Goal: Communication & Community: Answer question/provide support

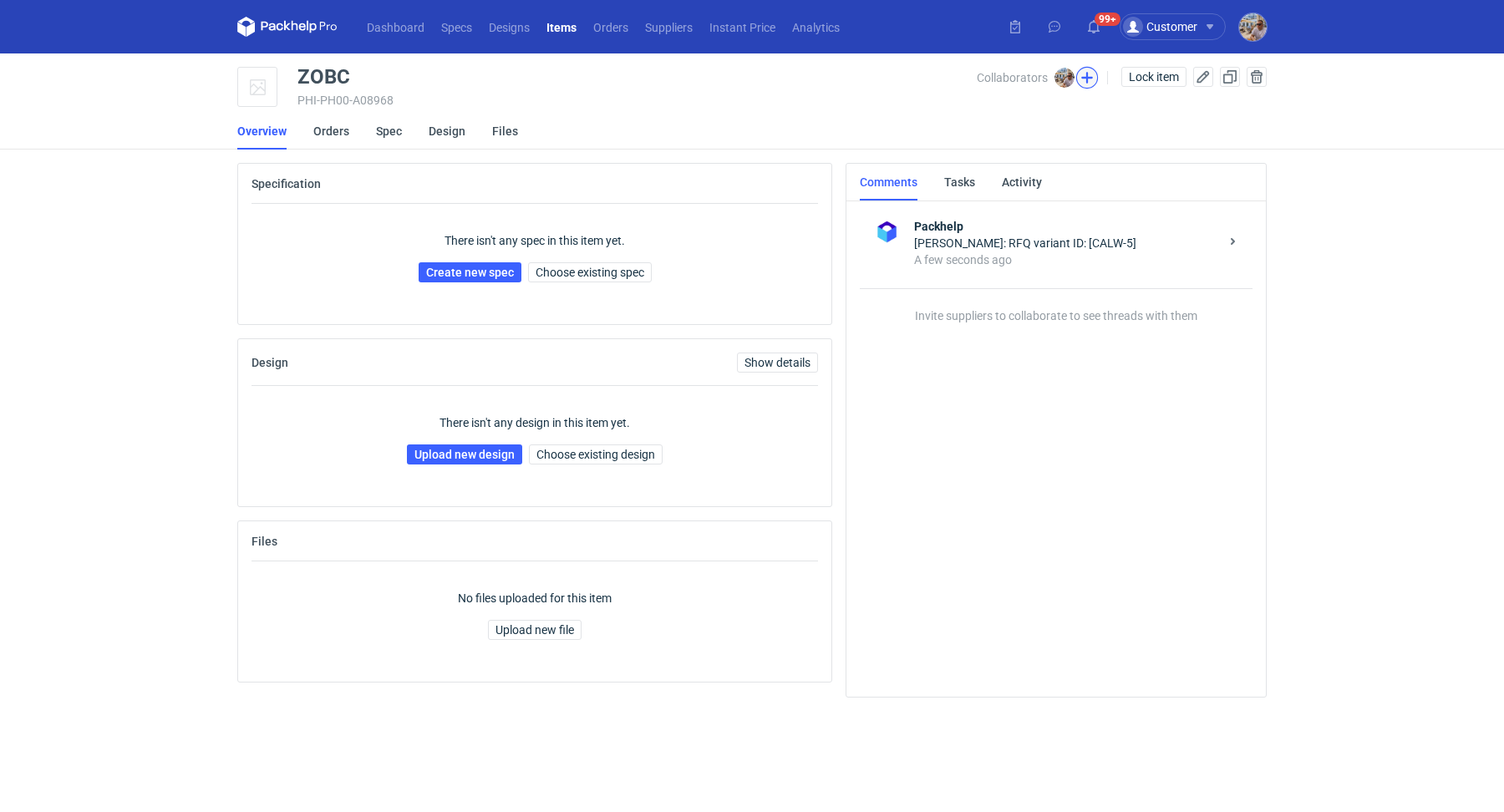
click at [1090, 81] on button "button" at bounding box center [1086, 77] width 21 height 21
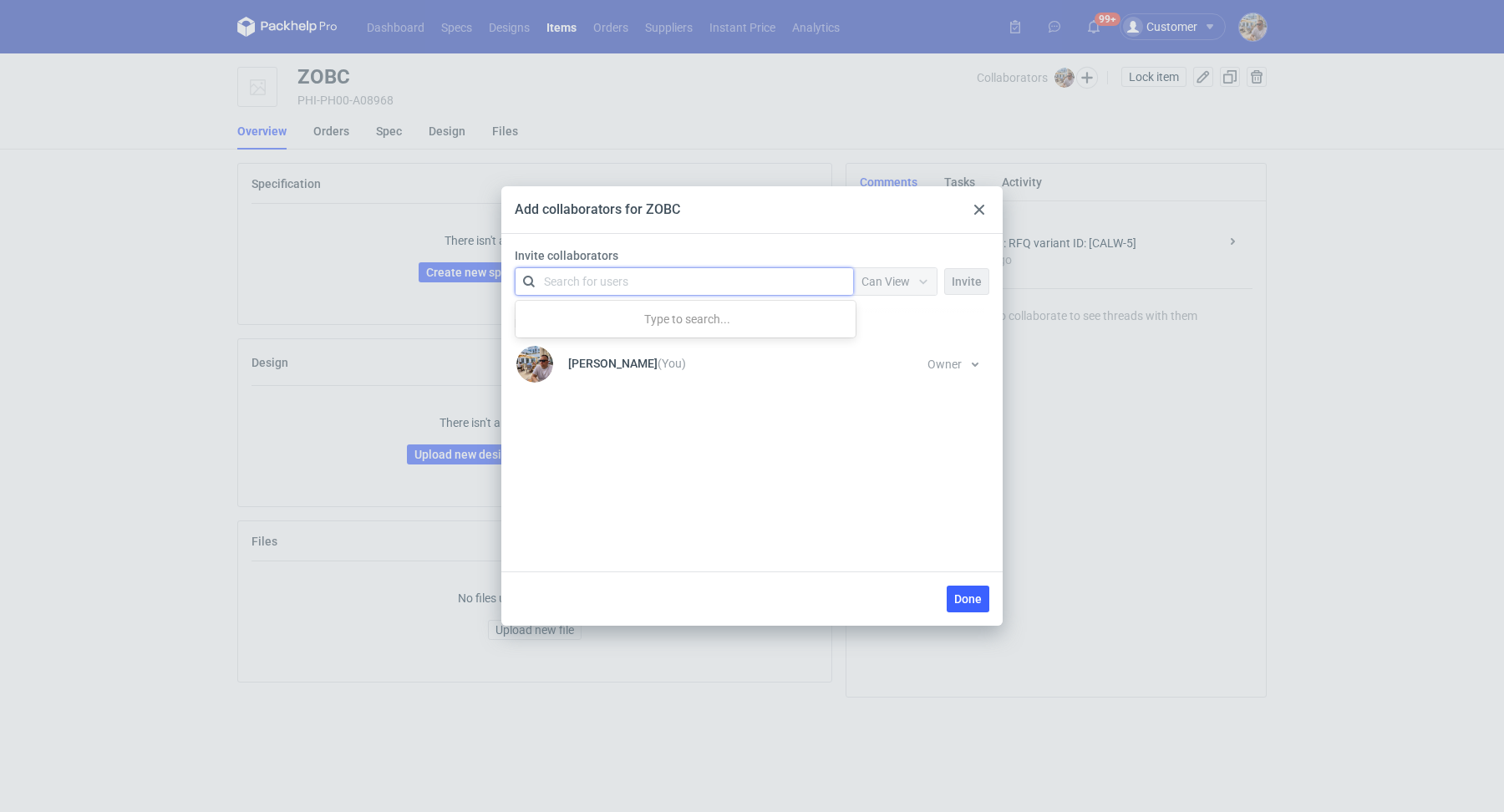
click at [633, 282] on div "Search for users" at bounding box center [681, 281] width 291 height 23
type input "janbox"
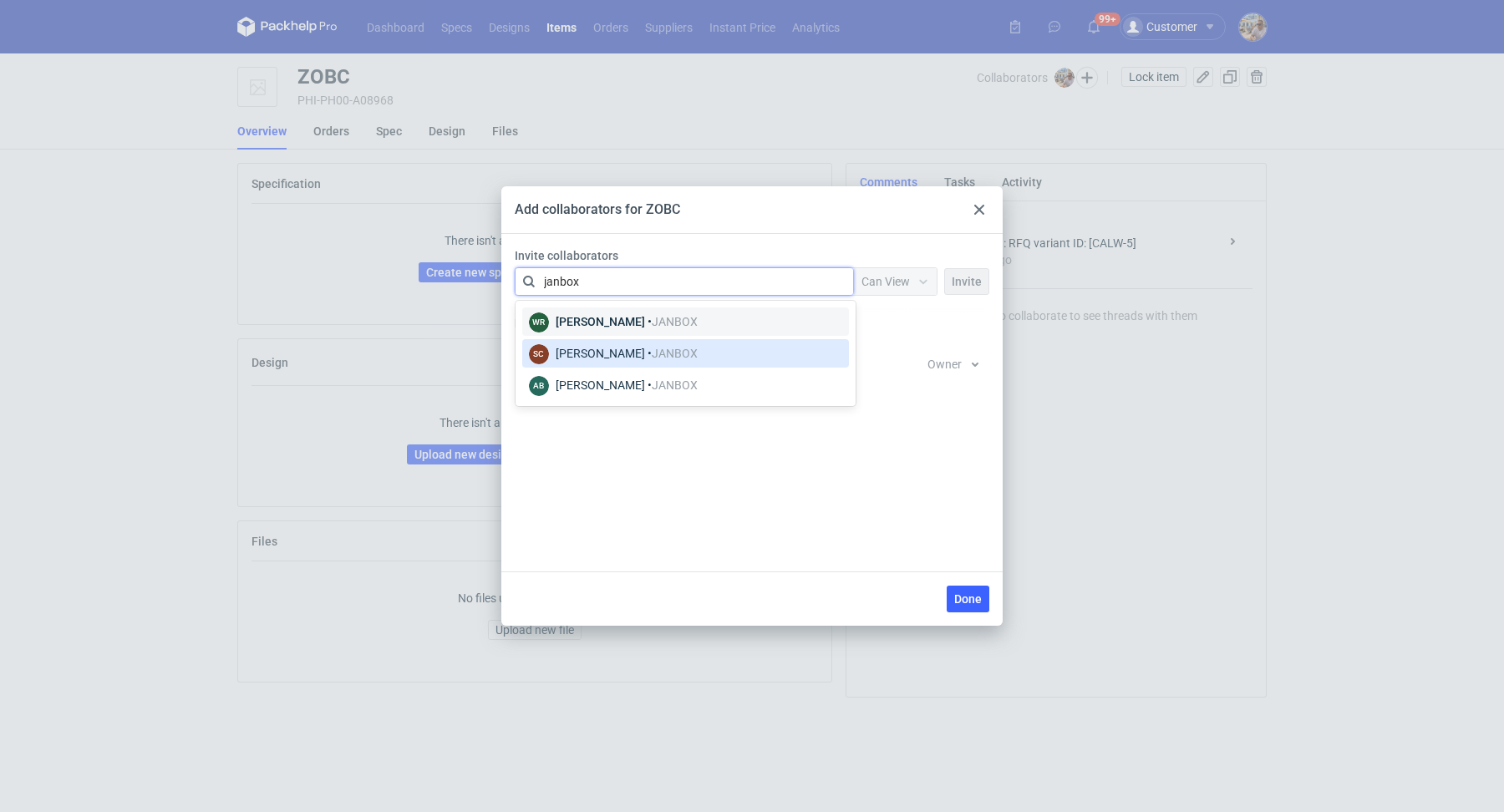
click at [594, 351] on div "Sylwia Cichórz • JANBOX" at bounding box center [626, 354] width 142 height 17
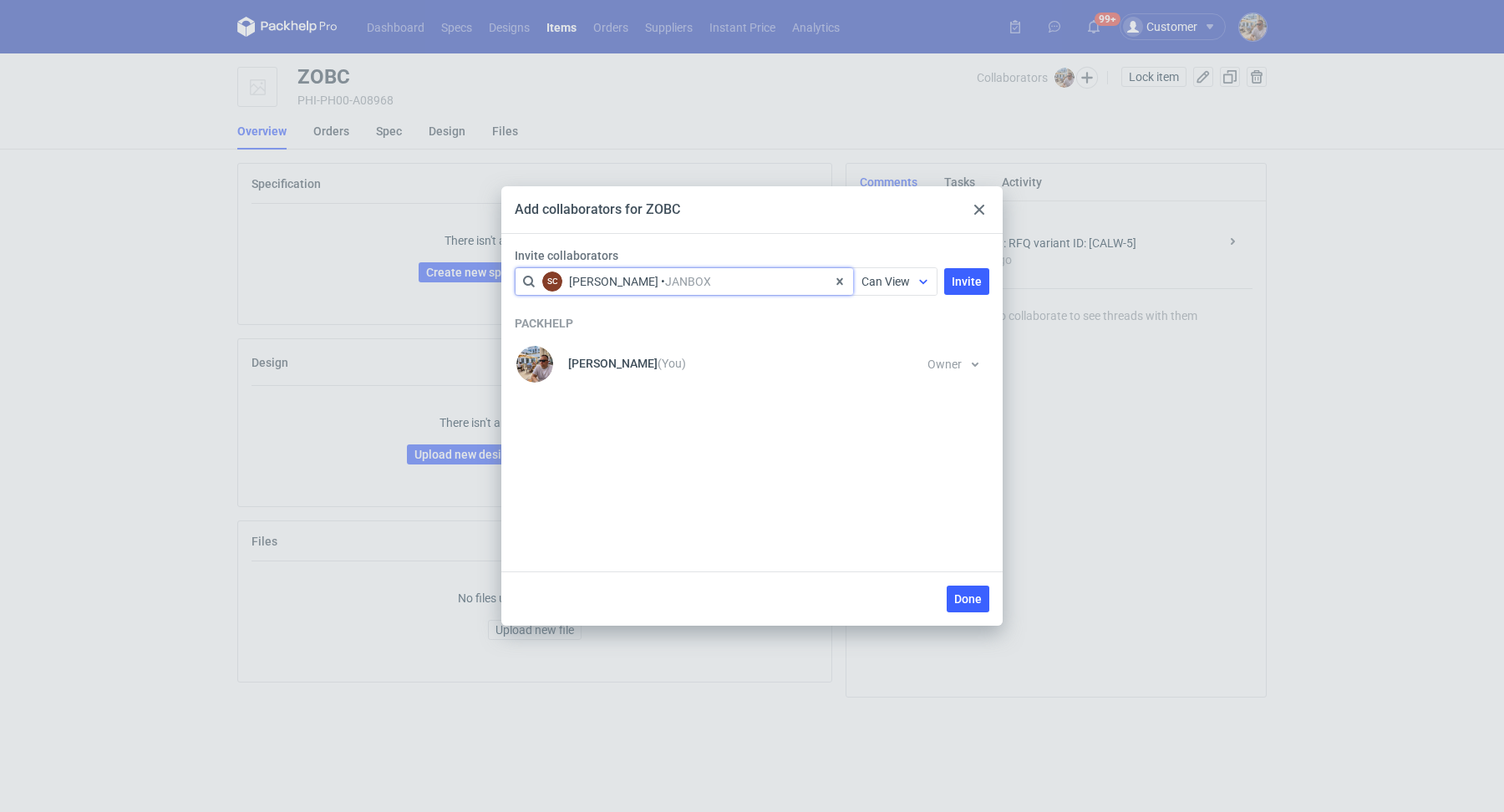
click at [904, 281] on span "Can View" at bounding box center [885, 281] width 48 height 13
click at [886, 346] on span "Can Edit" at bounding box center [890, 346] width 44 height 17
click at [985, 279] on button "Invite" at bounding box center [967, 281] width 45 height 27
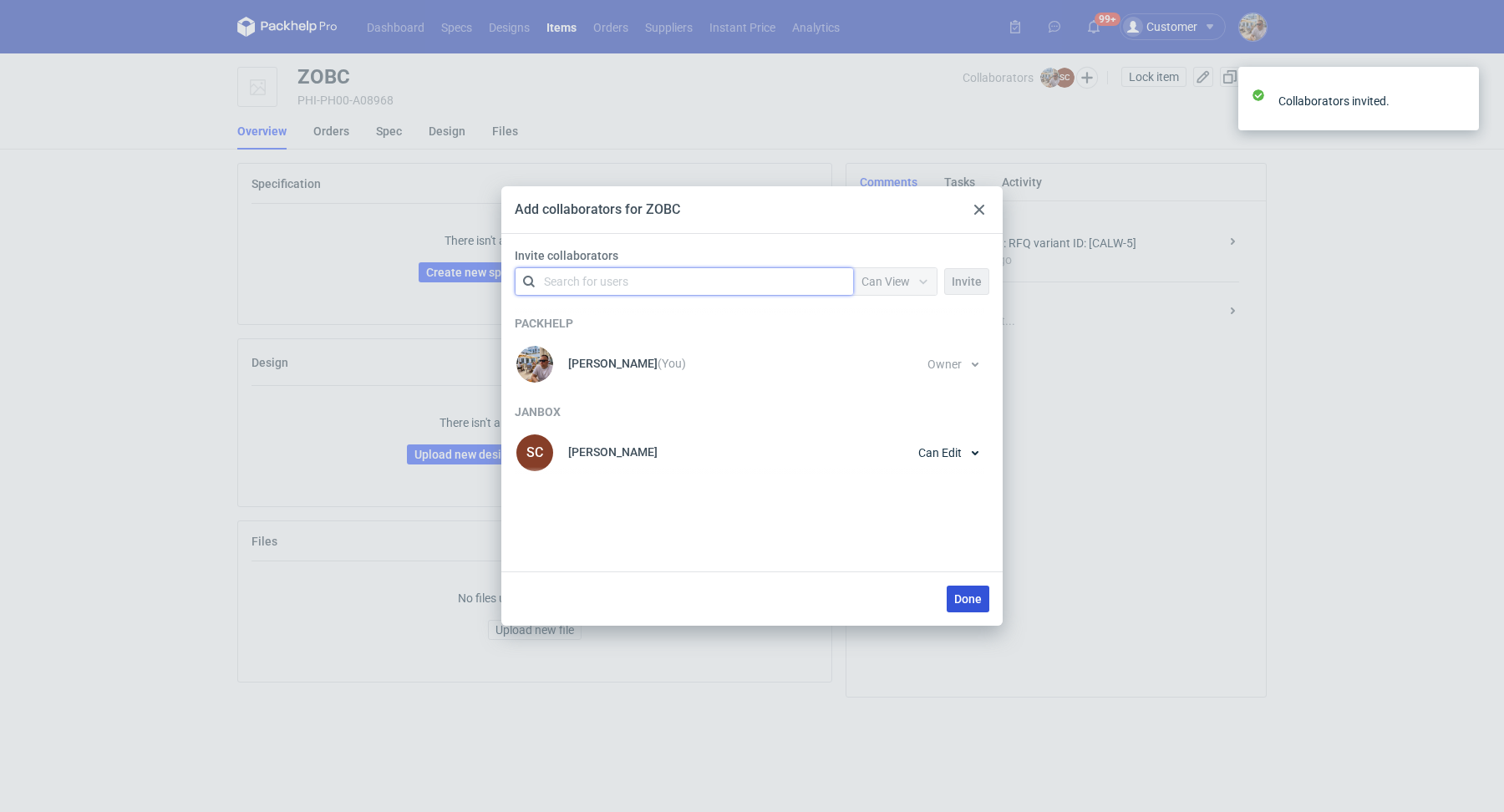
click at [960, 605] on span "Done" at bounding box center [969, 599] width 28 height 12
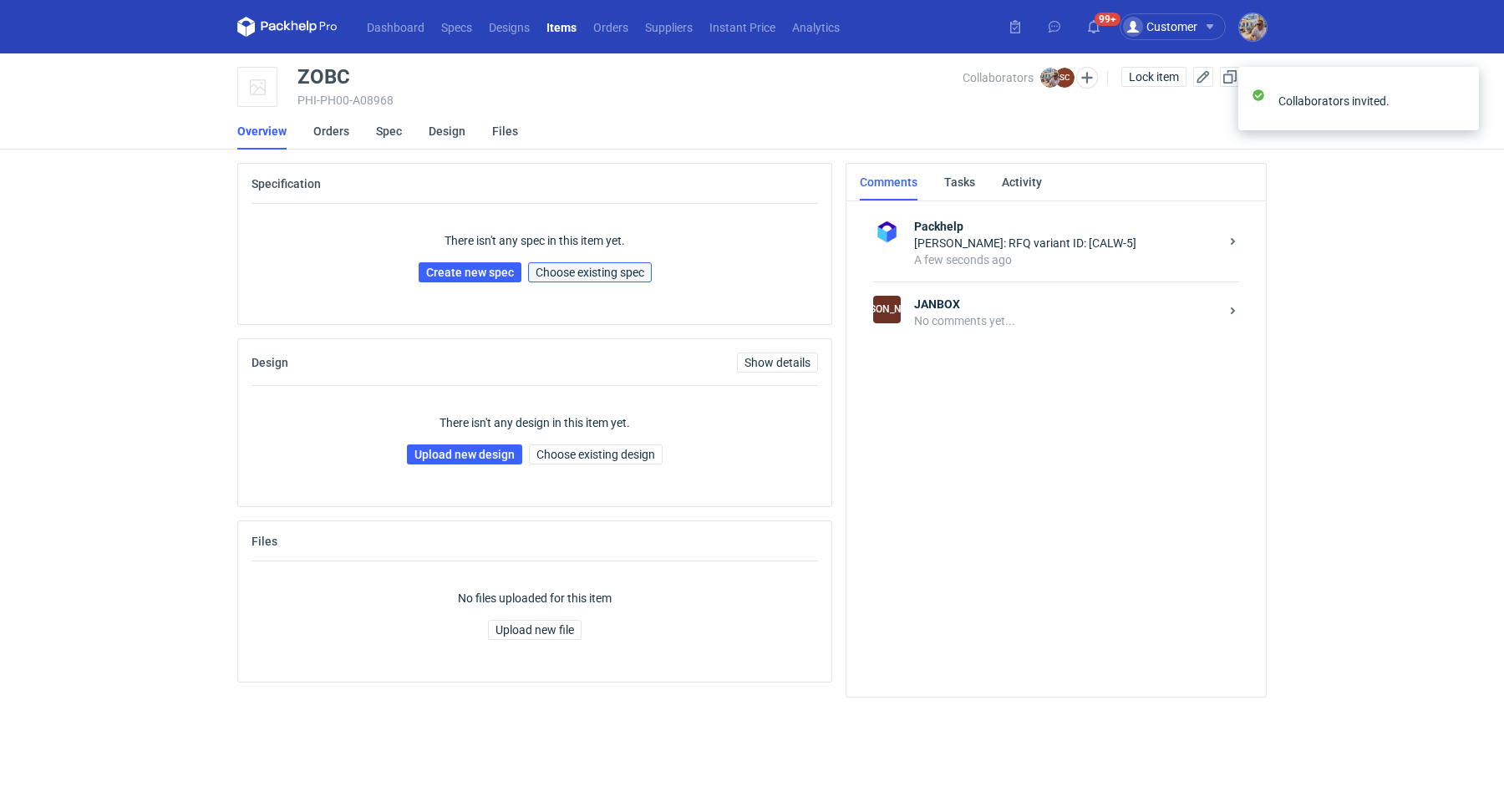
click at [558, 267] on span "Choose existing spec" at bounding box center [589, 272] width 108 height 12
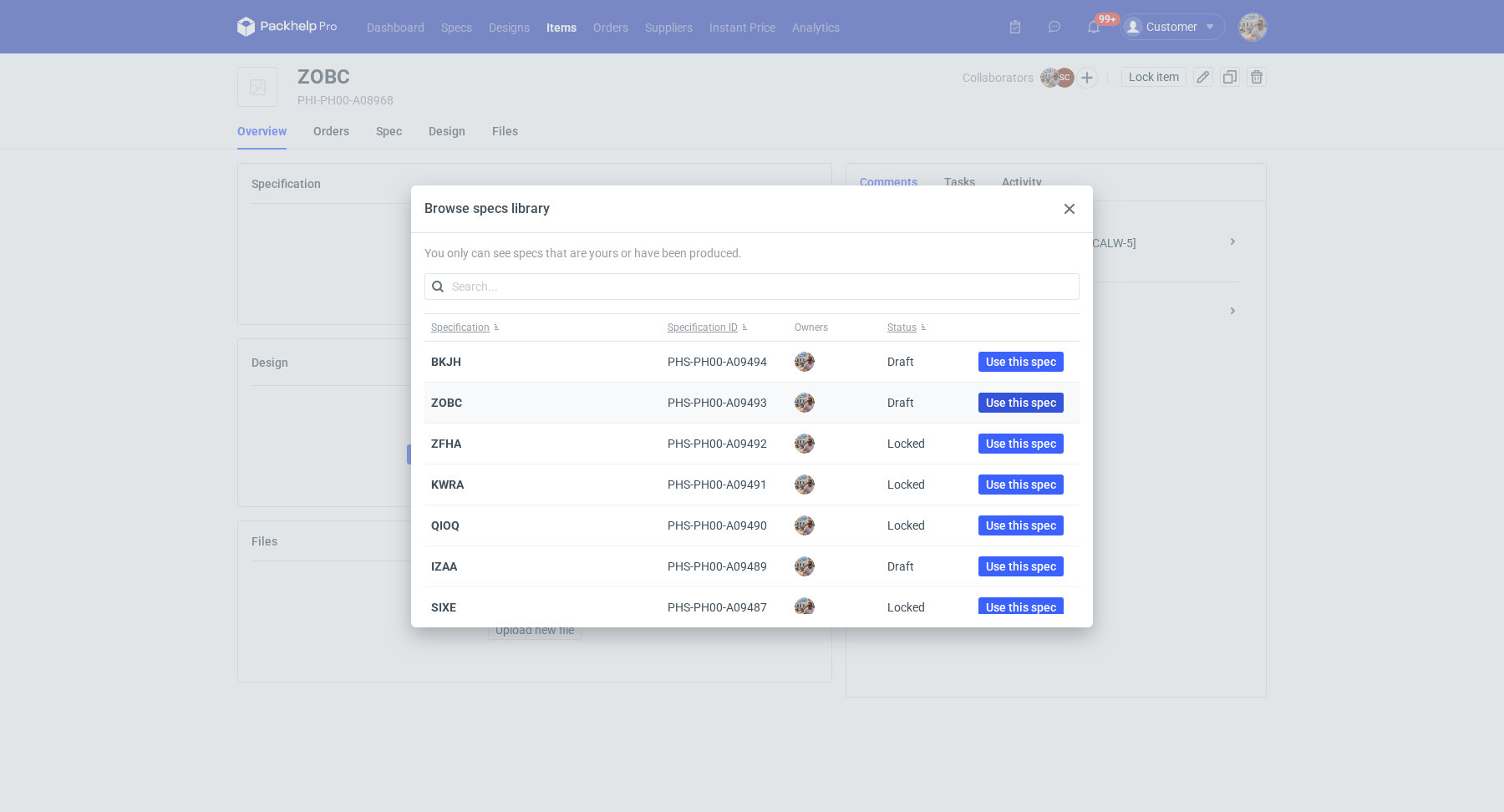
click at [1006, 404] on span "Use this spec" at bounding box center [1021, 403] width 70 height 12
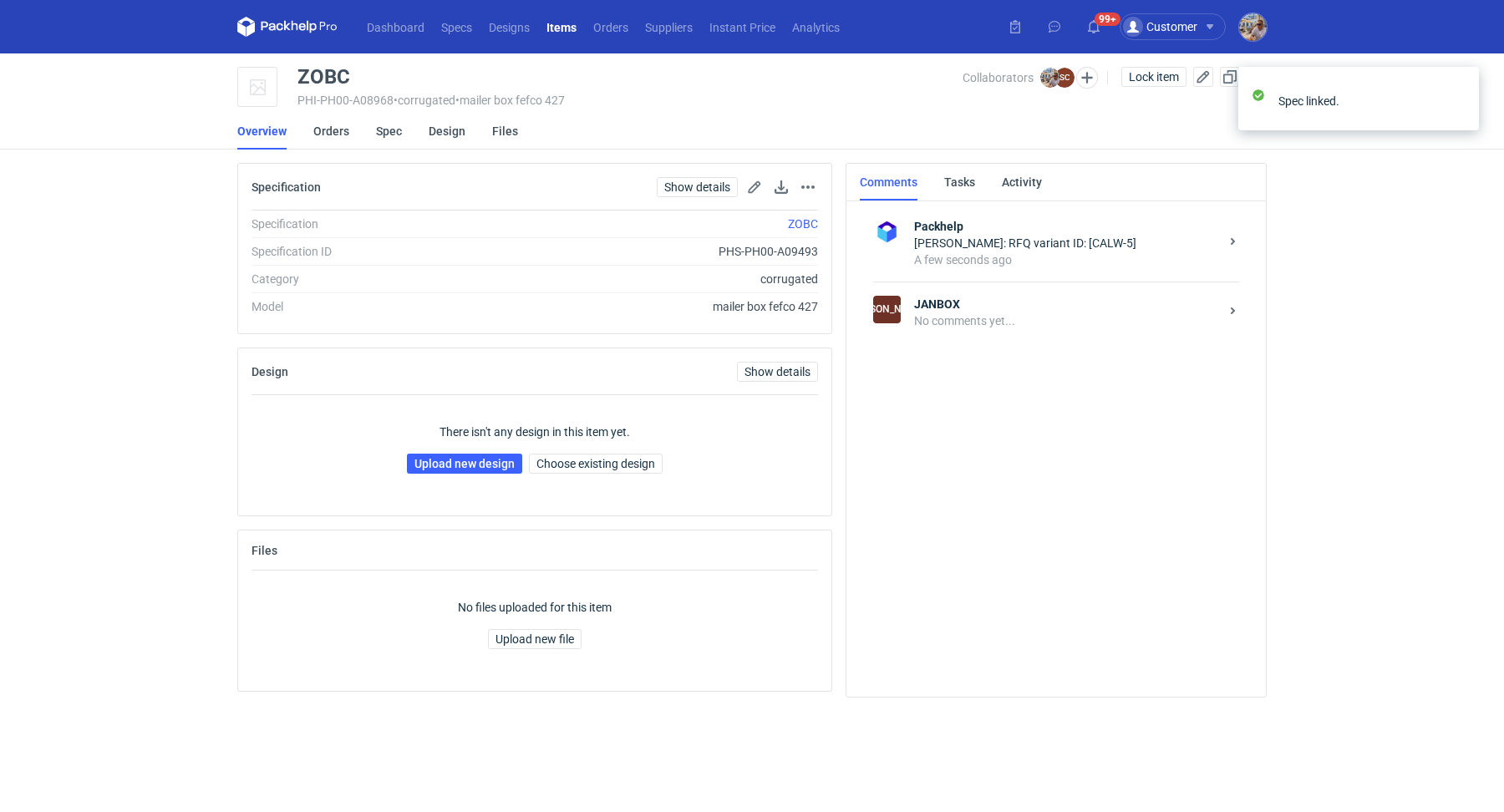
click at [965, 322] on div "No comments yet..." at bounding box center [1066, 320] width 305 height 17
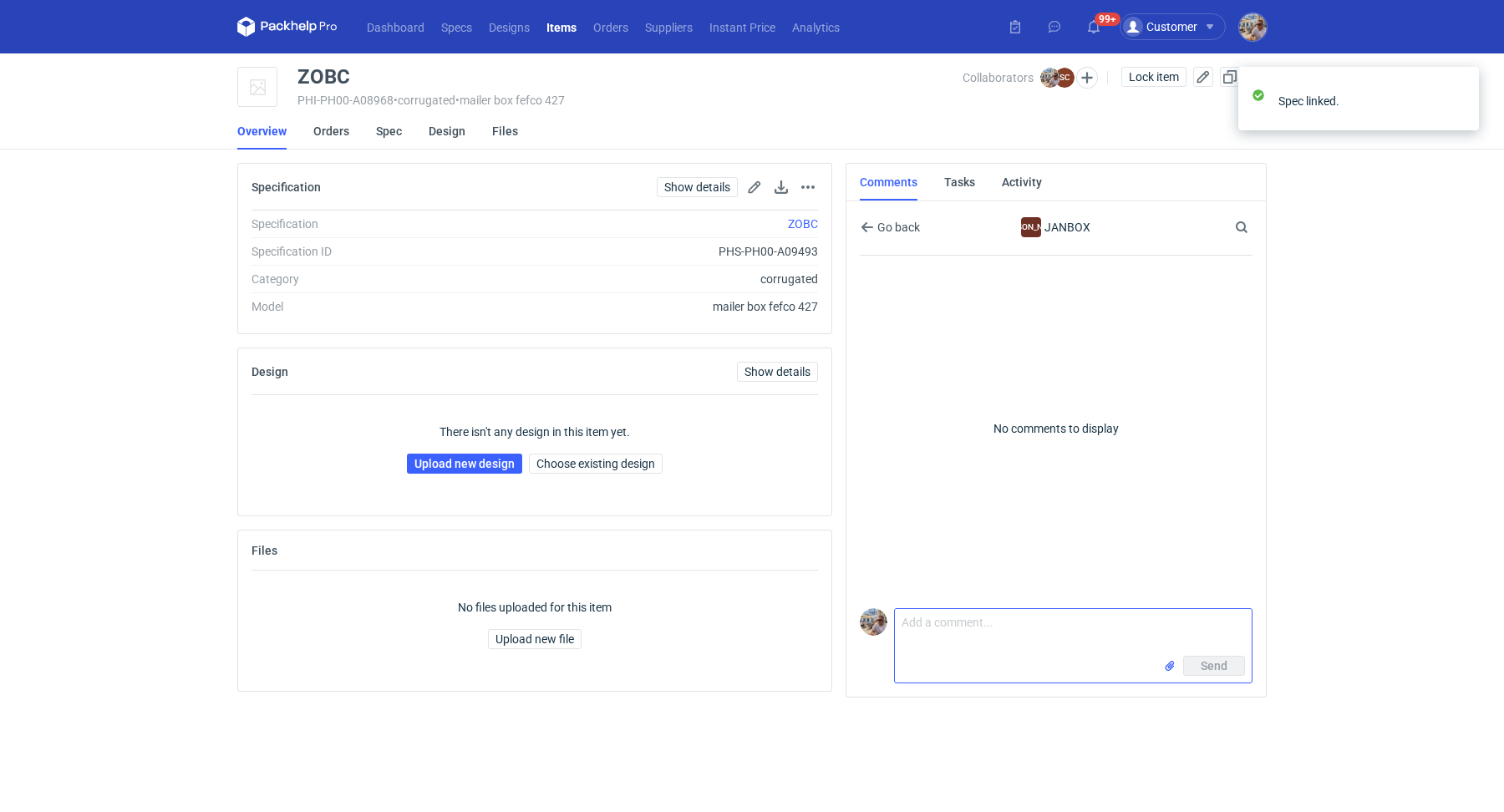
click at [957, 634] on textarea "Comment message" at bounding box center [1072, 632] width 357 height 47
paste textarea "CALW-5"
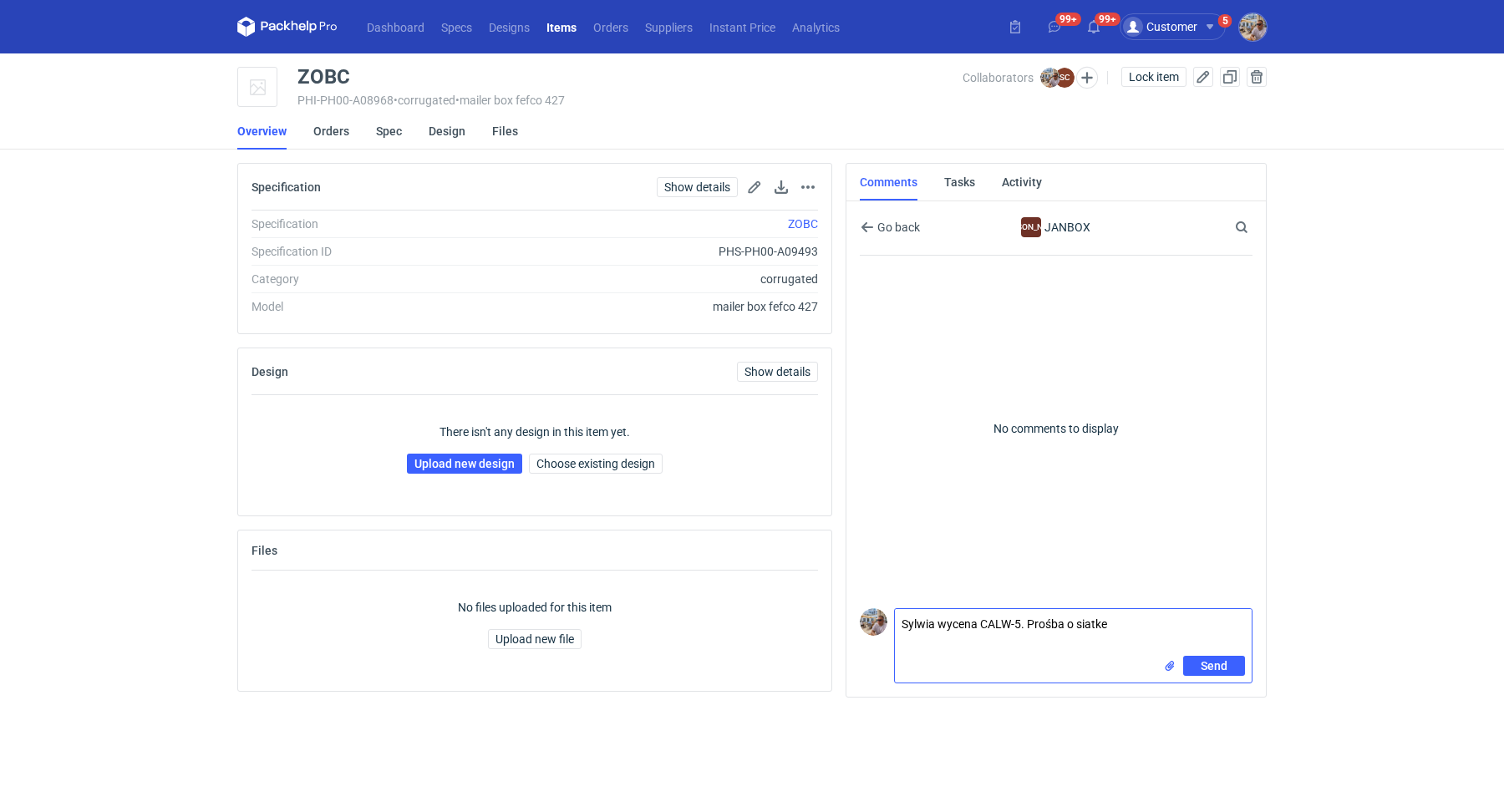
type textarea "Sylwia wycena CALW-5. Prośba o siatke"
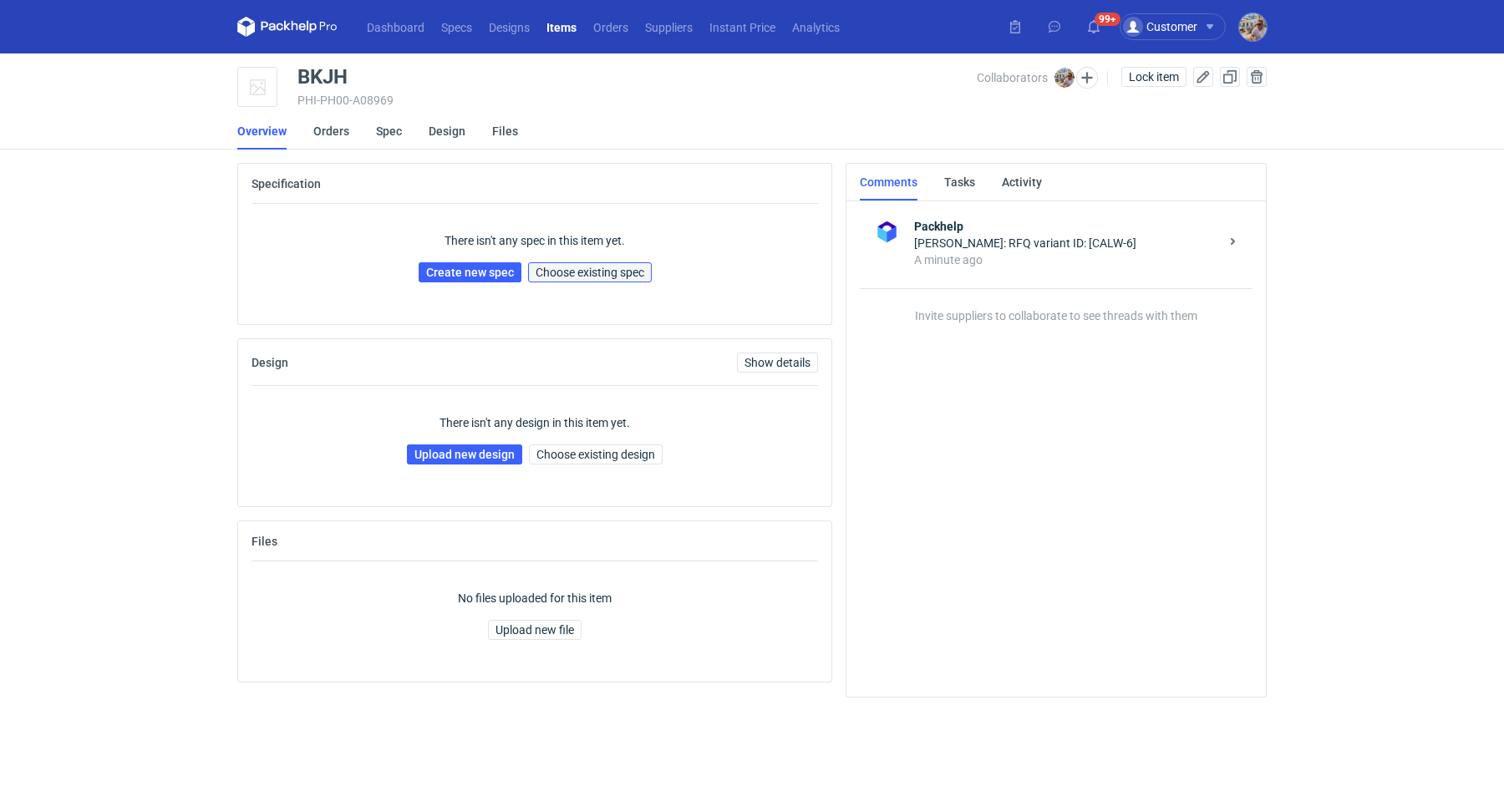
click at [562, 275] on span "Choose existing spec" at bounding box center [589, 272] width 108 height 12
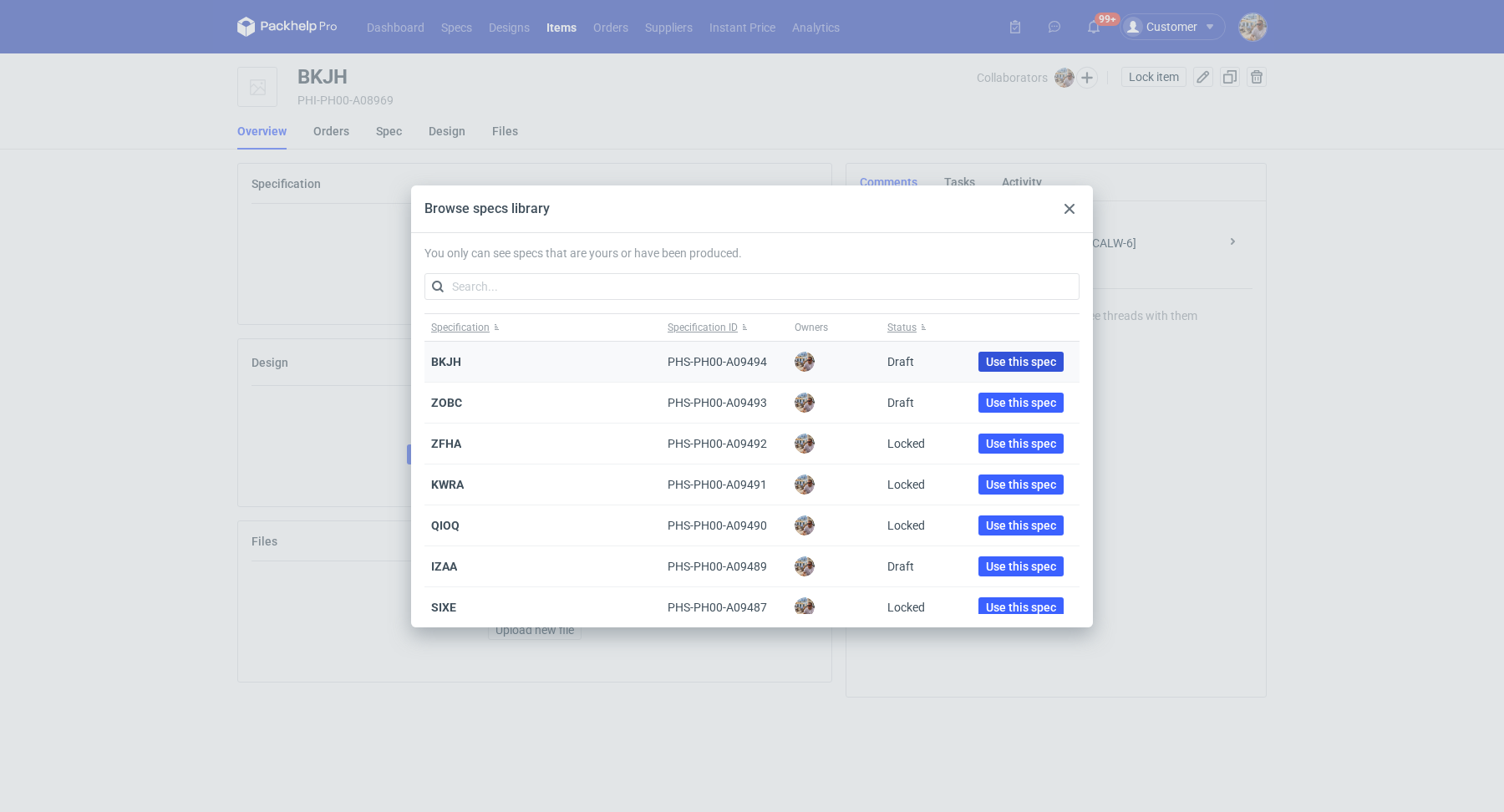
click at [986, 356] on span "Use this spec" at bounding box center [1021, 361] width 70 height 12
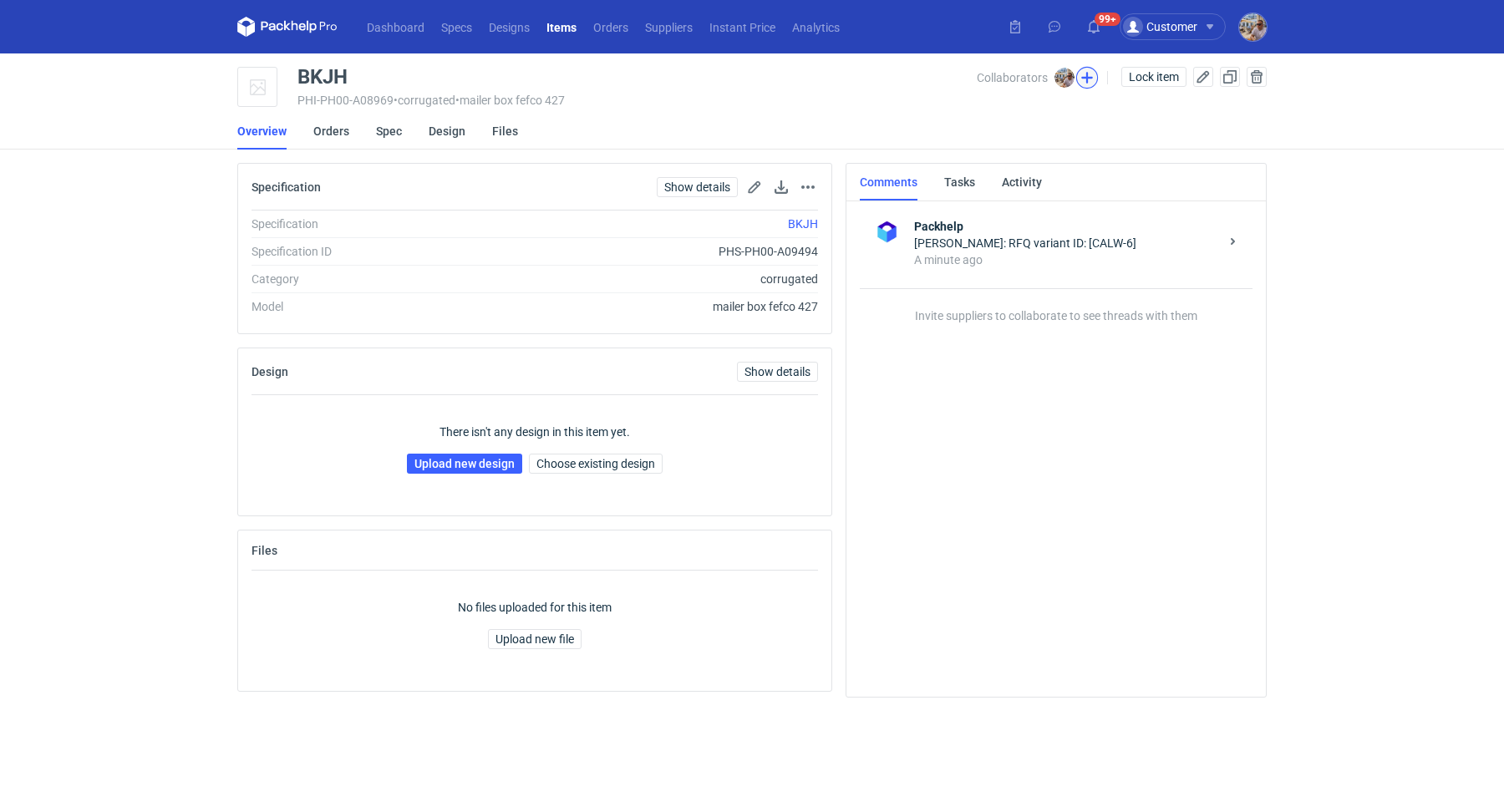
click at [1087, 74] on button "button" at bounding box center [1086, 77] width 21 height 21
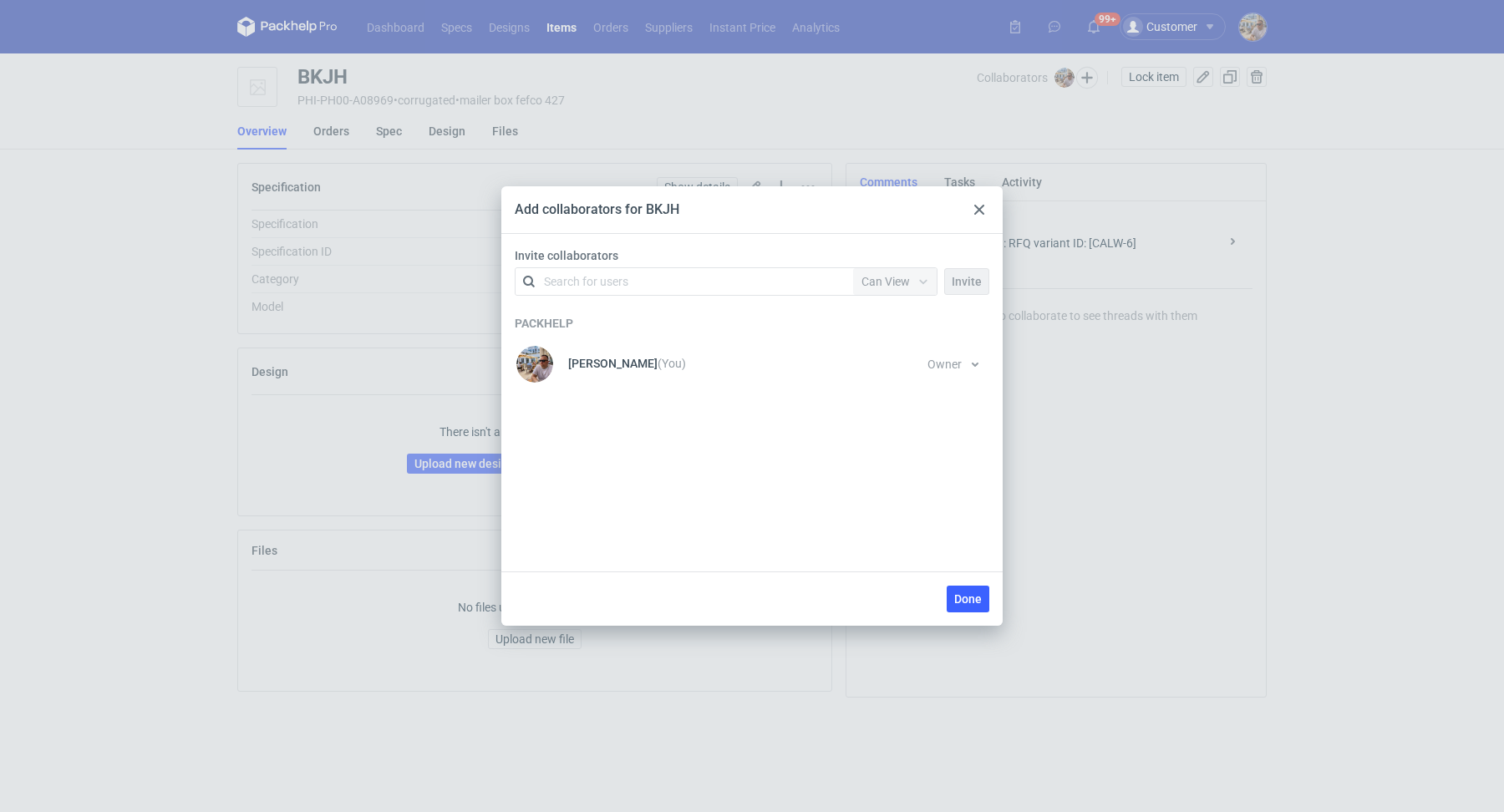
click at [653, 290] on div "Search for users" at bounding box center [681, 281] width 291 height 23
type input "sylwia"
drag, startPoint x: 604, startPoint y: 310, endPoint x: 708, endPoint y: 308, distance: 104.0
click at [604, 311] on div "SC [PERSON_NAME] • JANBOX" at bounding box center [613, 321] width 169 height 21
click at [887, 278] on span "Can View" at bounding box center [885, 281] width 48 height 13
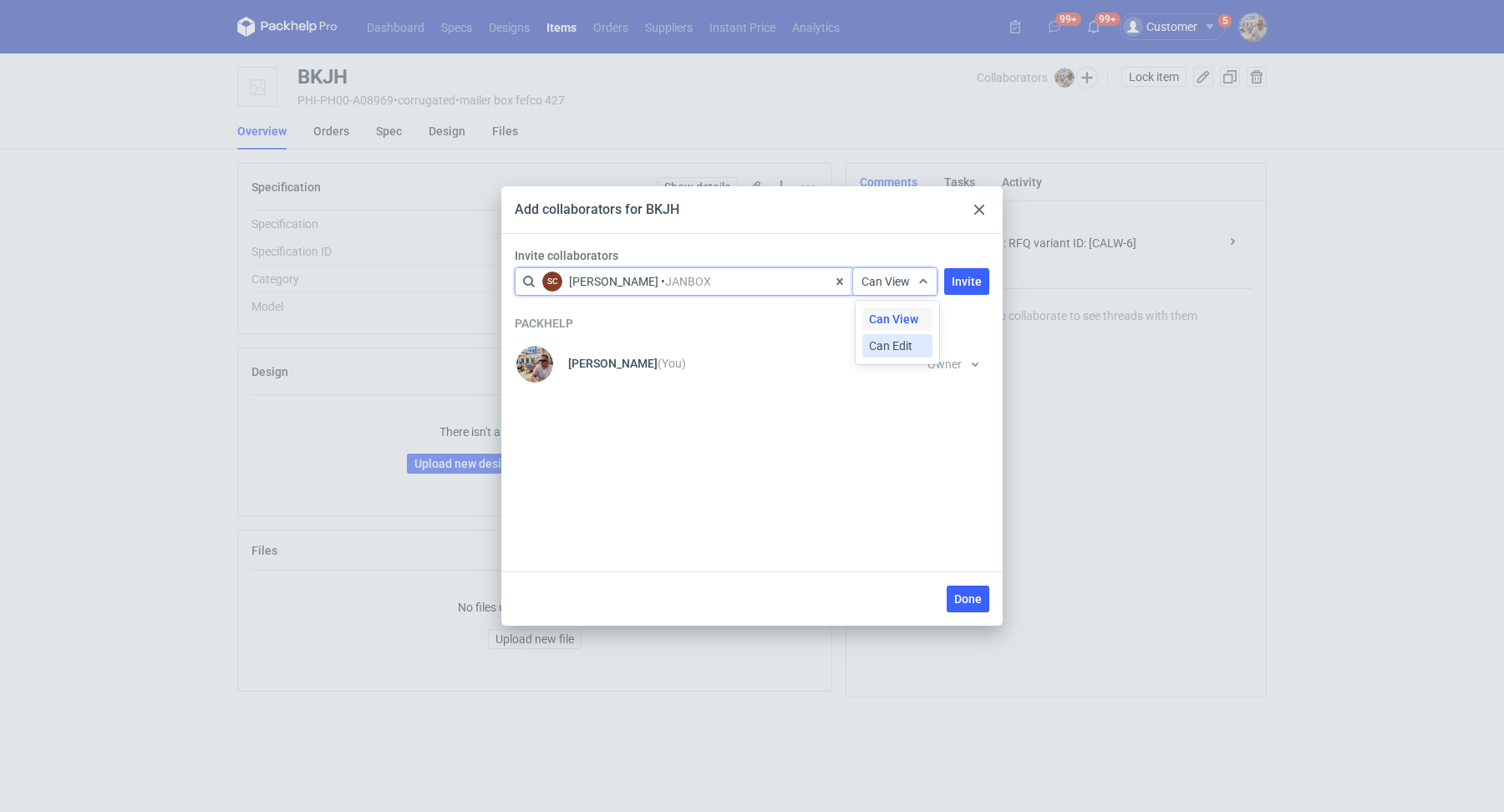
click at [893, 341] on span "Can Edit" at bounding box center [890, 346] width 44 height 17
click at [953, 283] on button "Invite" at bounding box center [967, 281] width 45 height 27
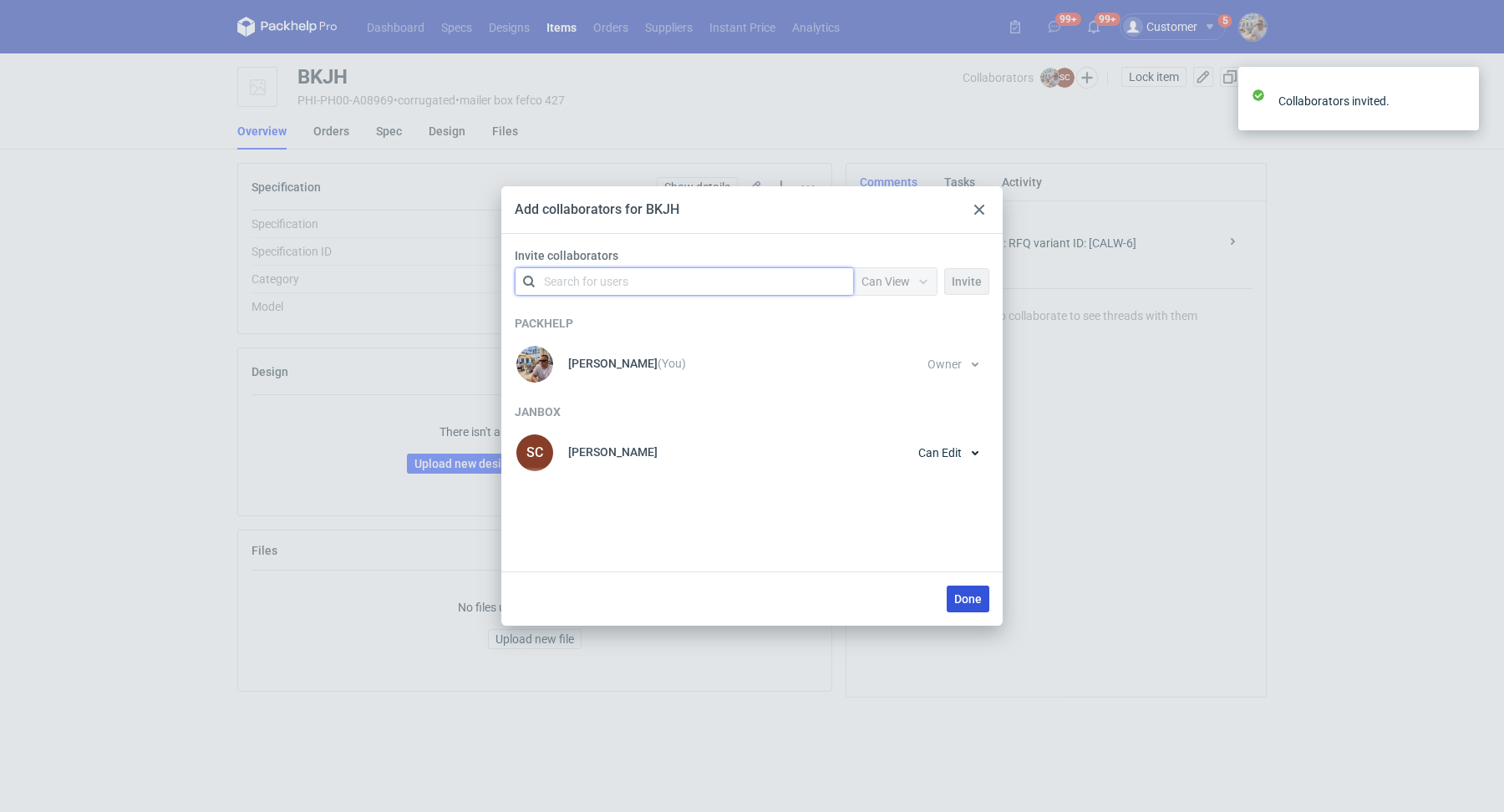
click at [963, 608] on button "Done" at bounding box center [968, 599] width 43 height 27
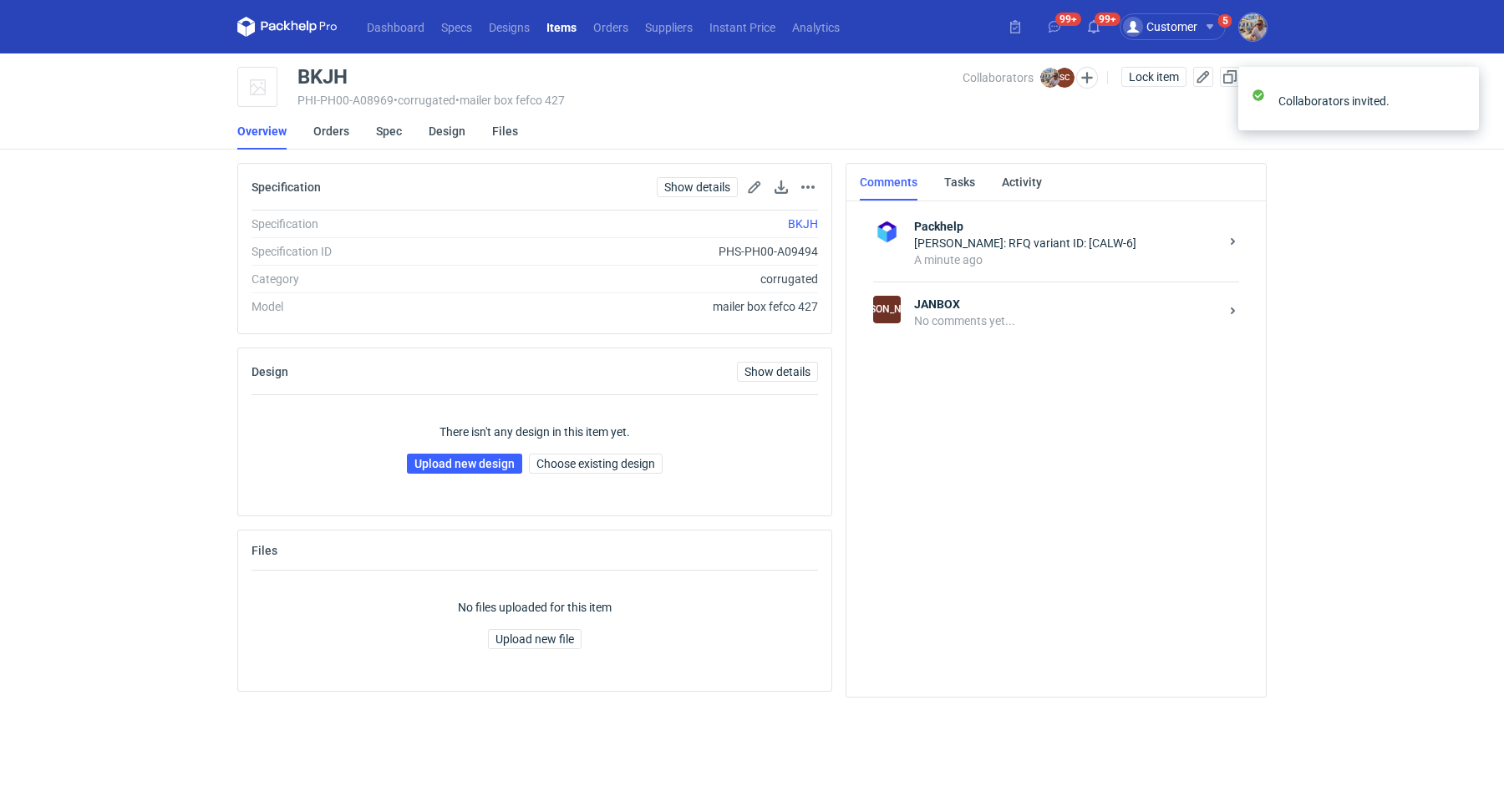
click at [988, 321] on div "No comments yet..." at bounding box center [1066, 320] width 305 height 17
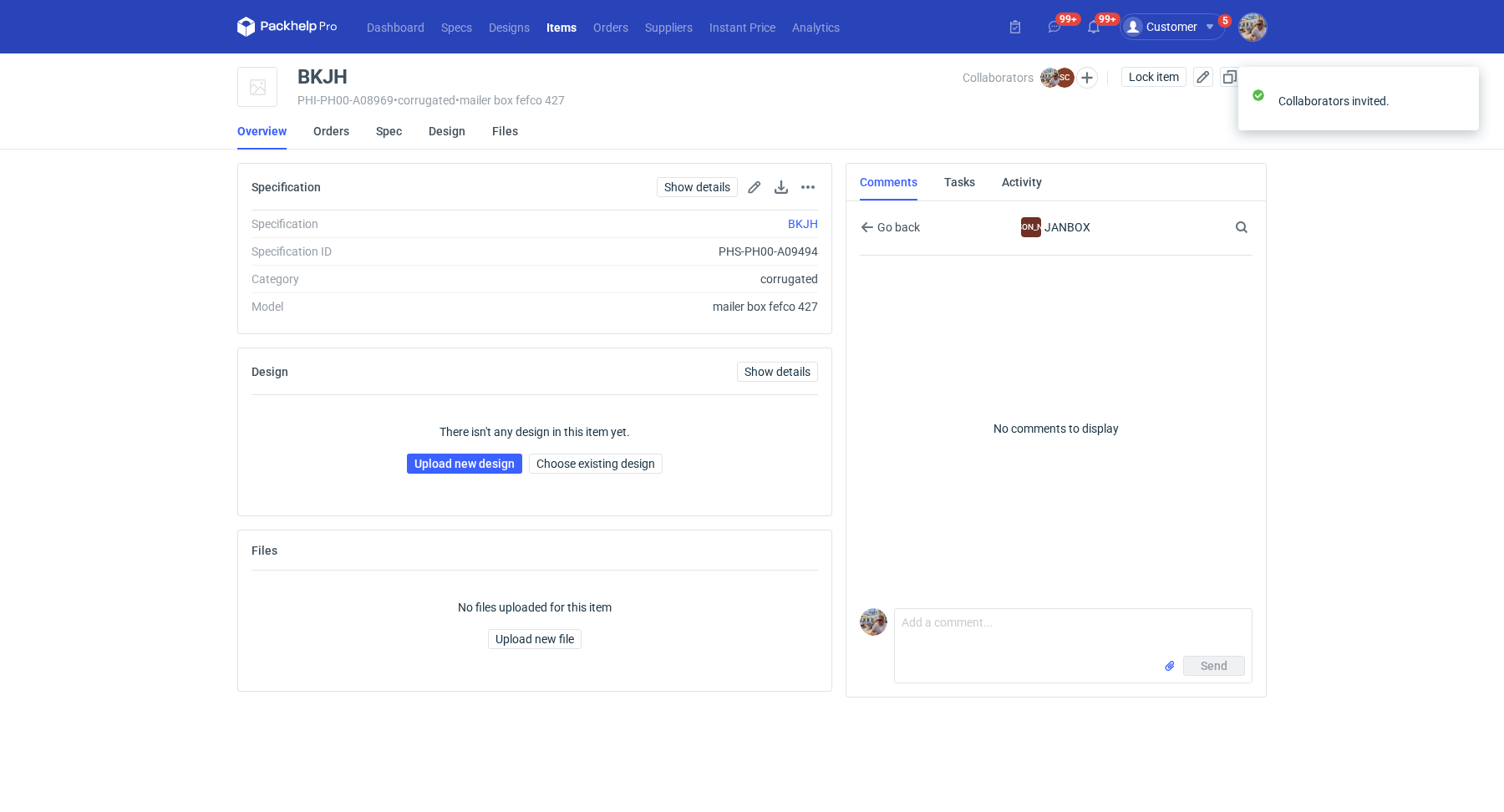
click at [957, 608] on form "Comment message Send" at bounding box center [1073, 645] width 358 height 75
click at [958, 633] on textarea "Comment message" at bounding box center [1072, 632] width 357 height 47
paste textarea "CALW-6"
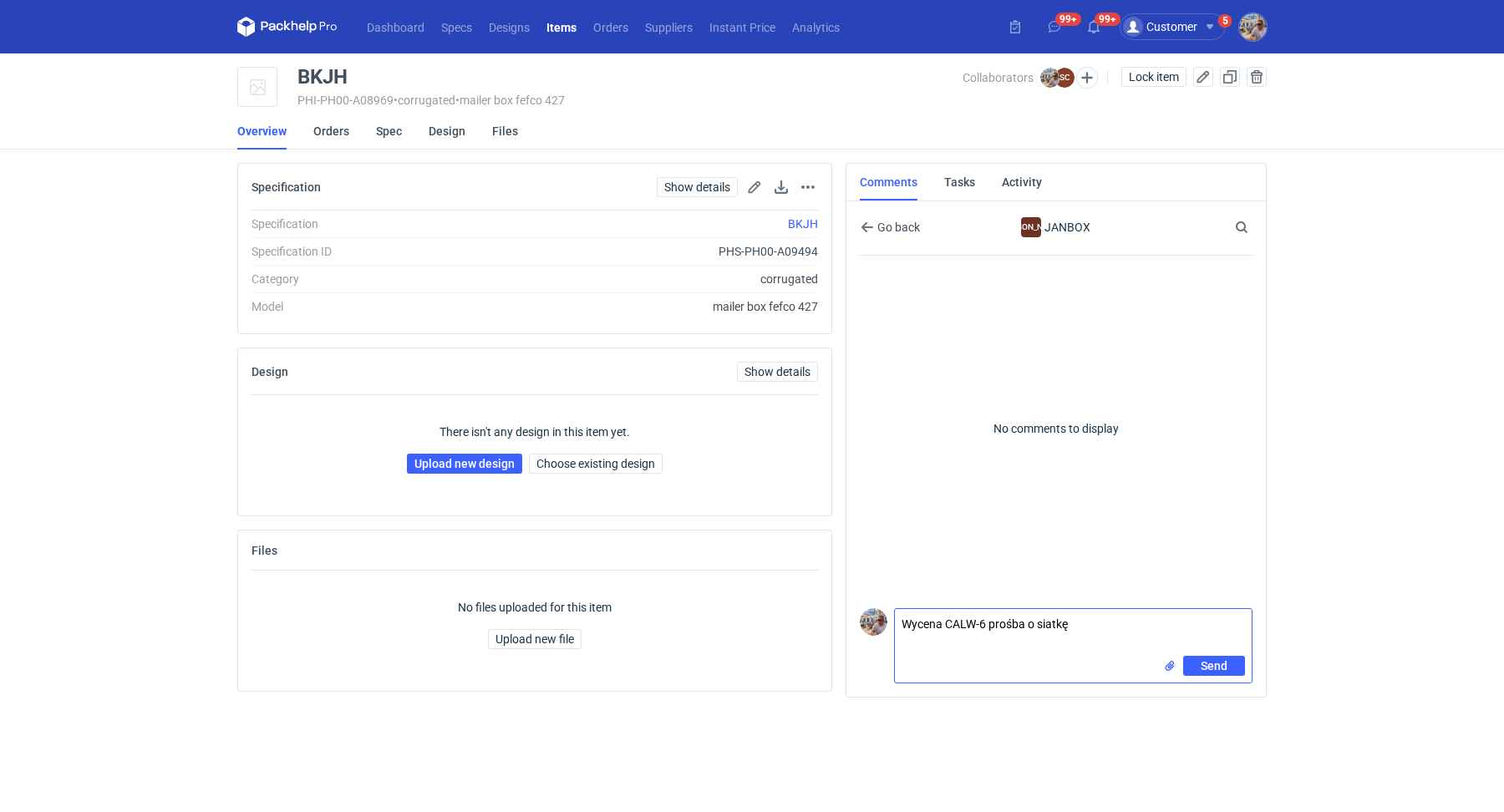
type textarea "Wycena CALW-6 prośba o siatkę"
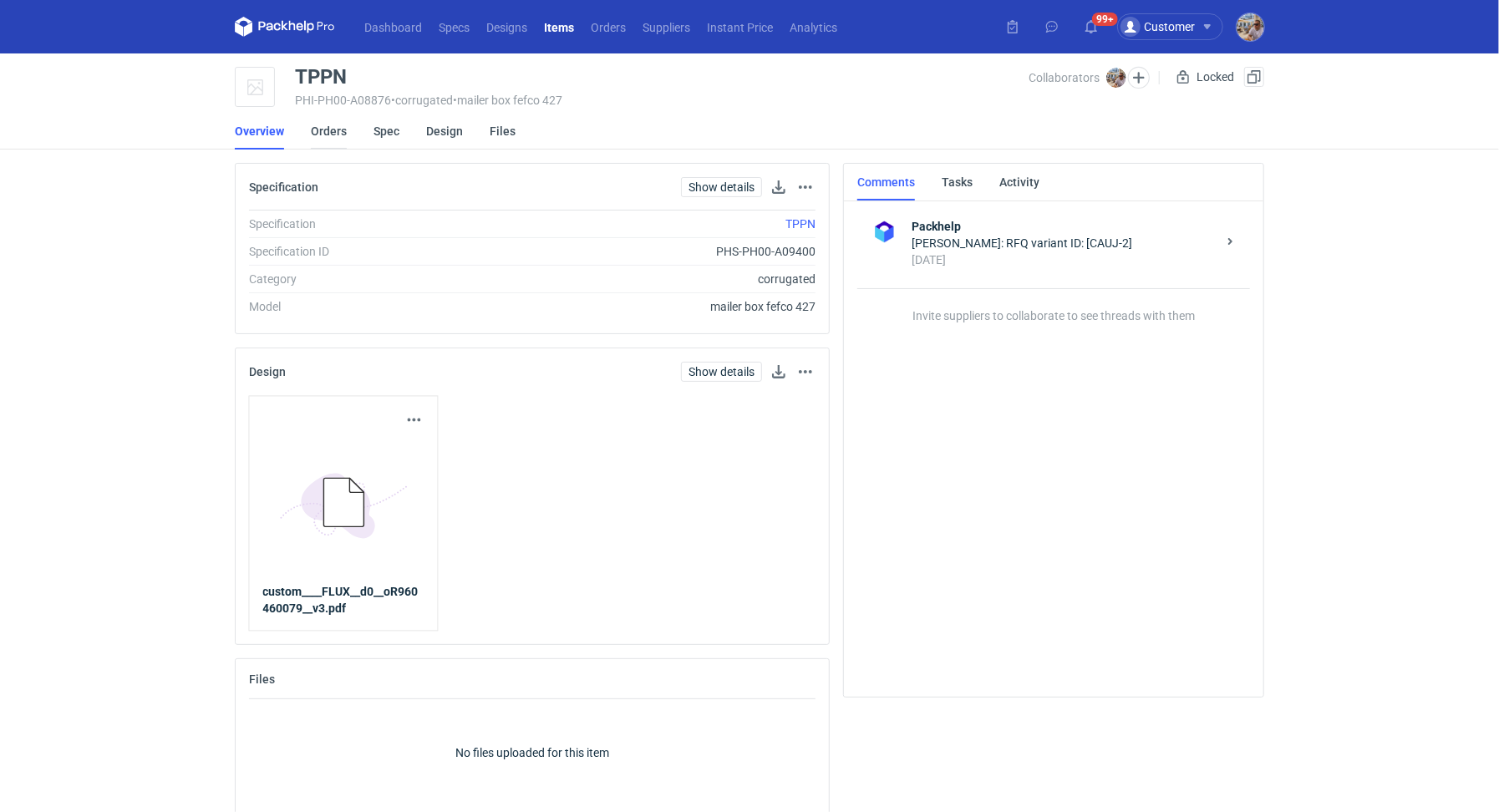
click at [317, 128] on link "Orders" at bounding box center [329, 131] width 36 height 37
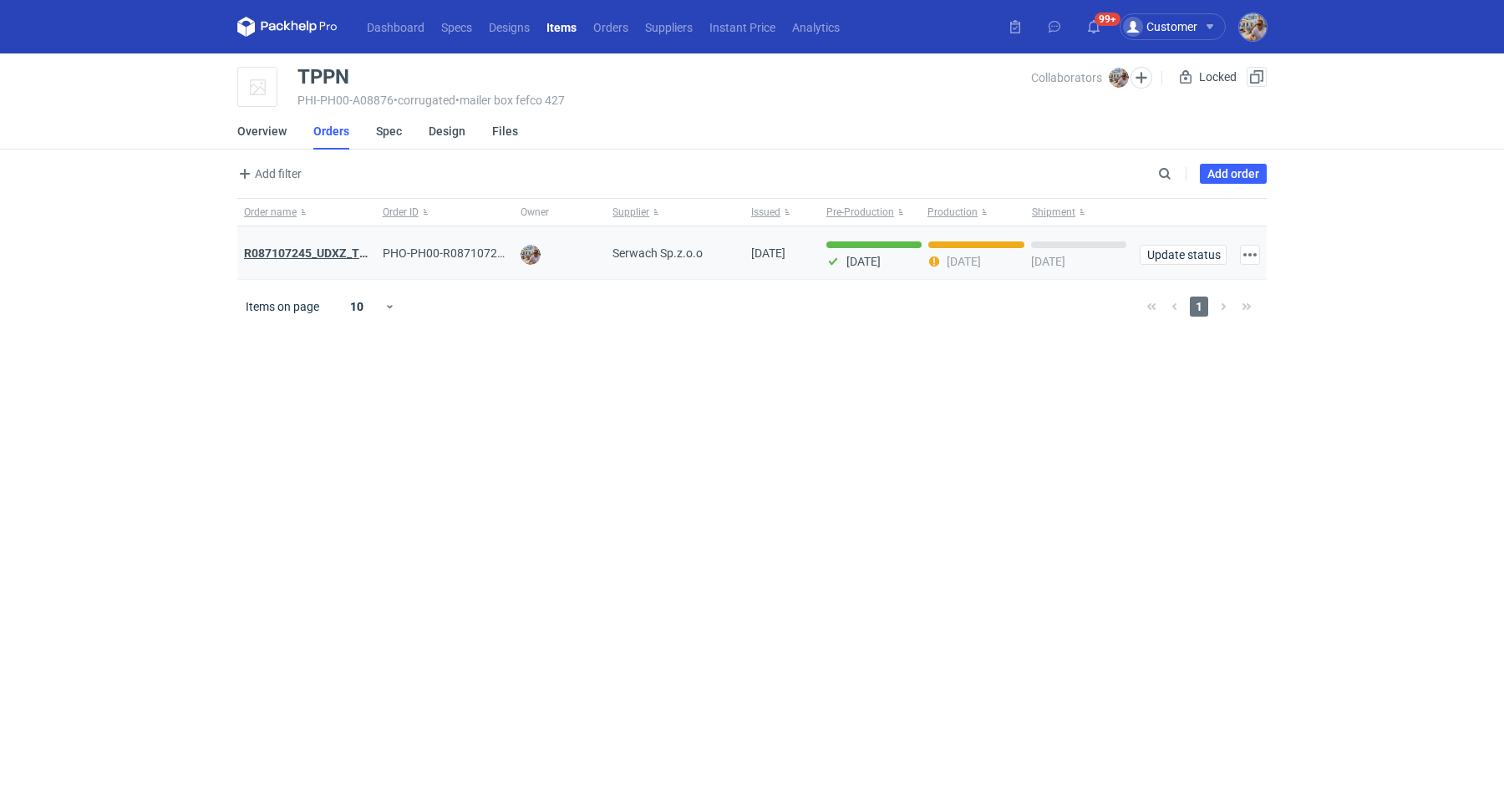
click at [323, 248] on strong "R087107245_UDXZ_TPPN" at bounding box center [313, 253] width 139 height 13
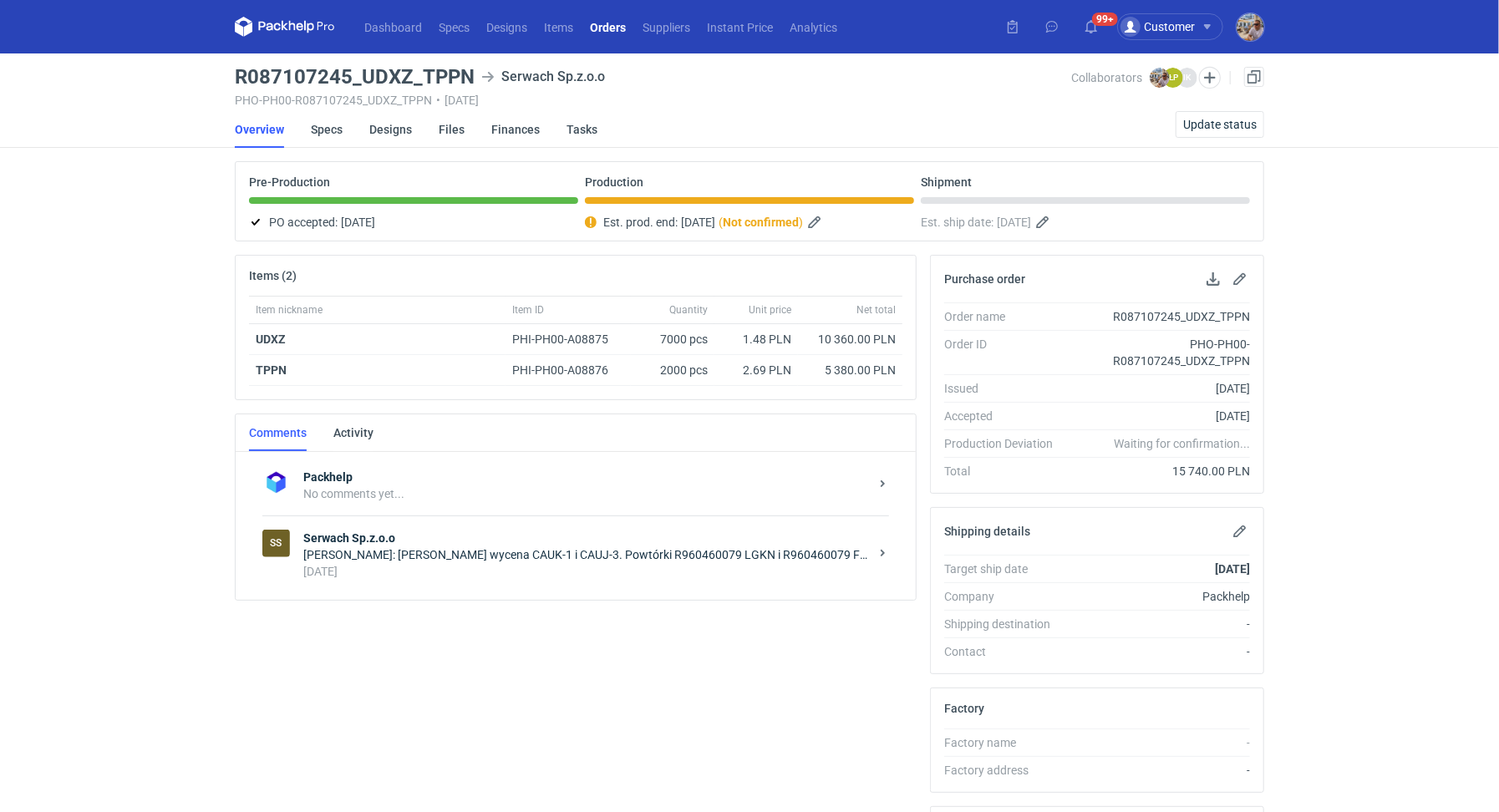
click at [415, 563] on div "24 days ago" at bounding box center [586, 571] width 566 height 17
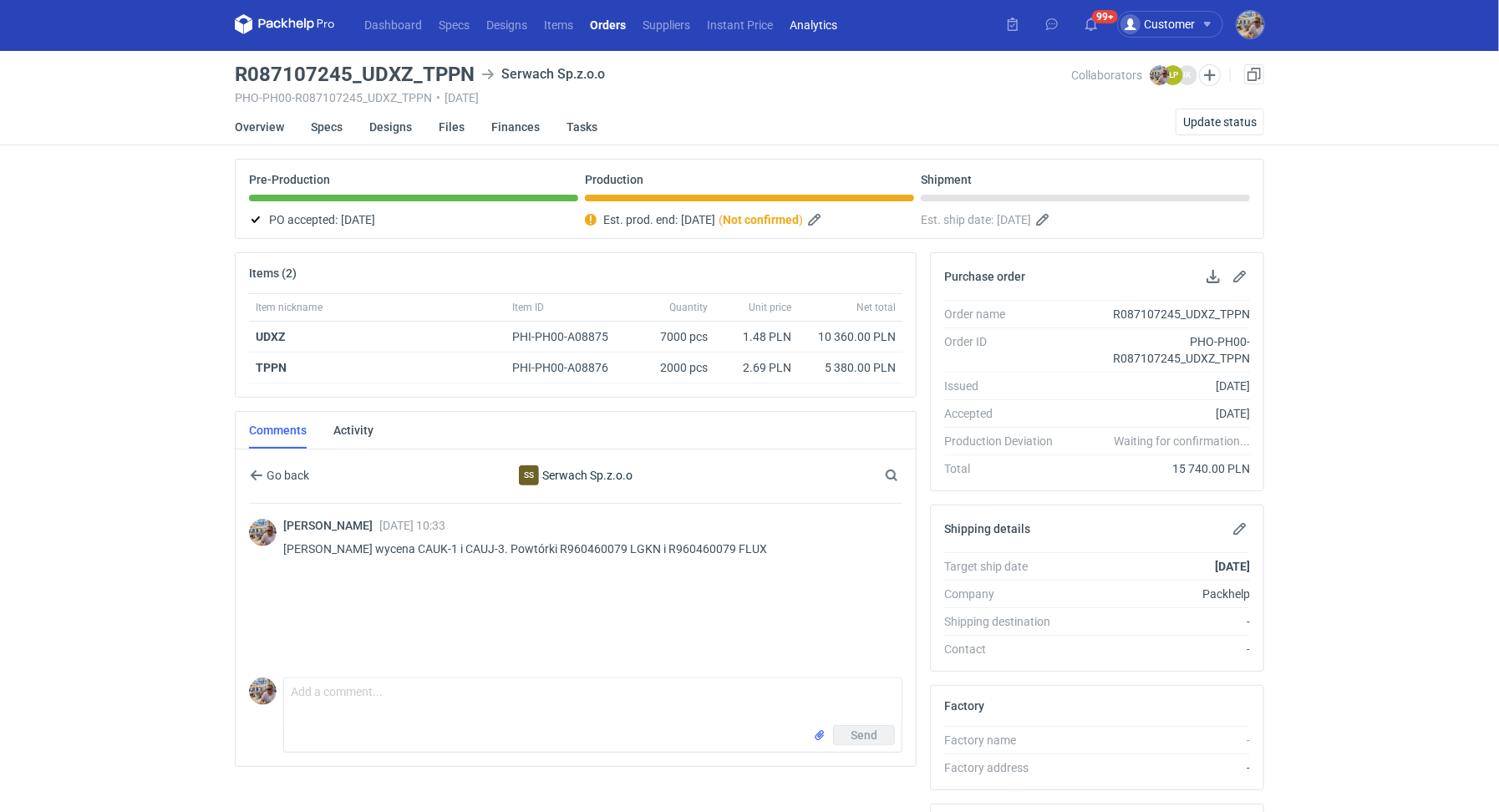
scroll to position [5, 0]
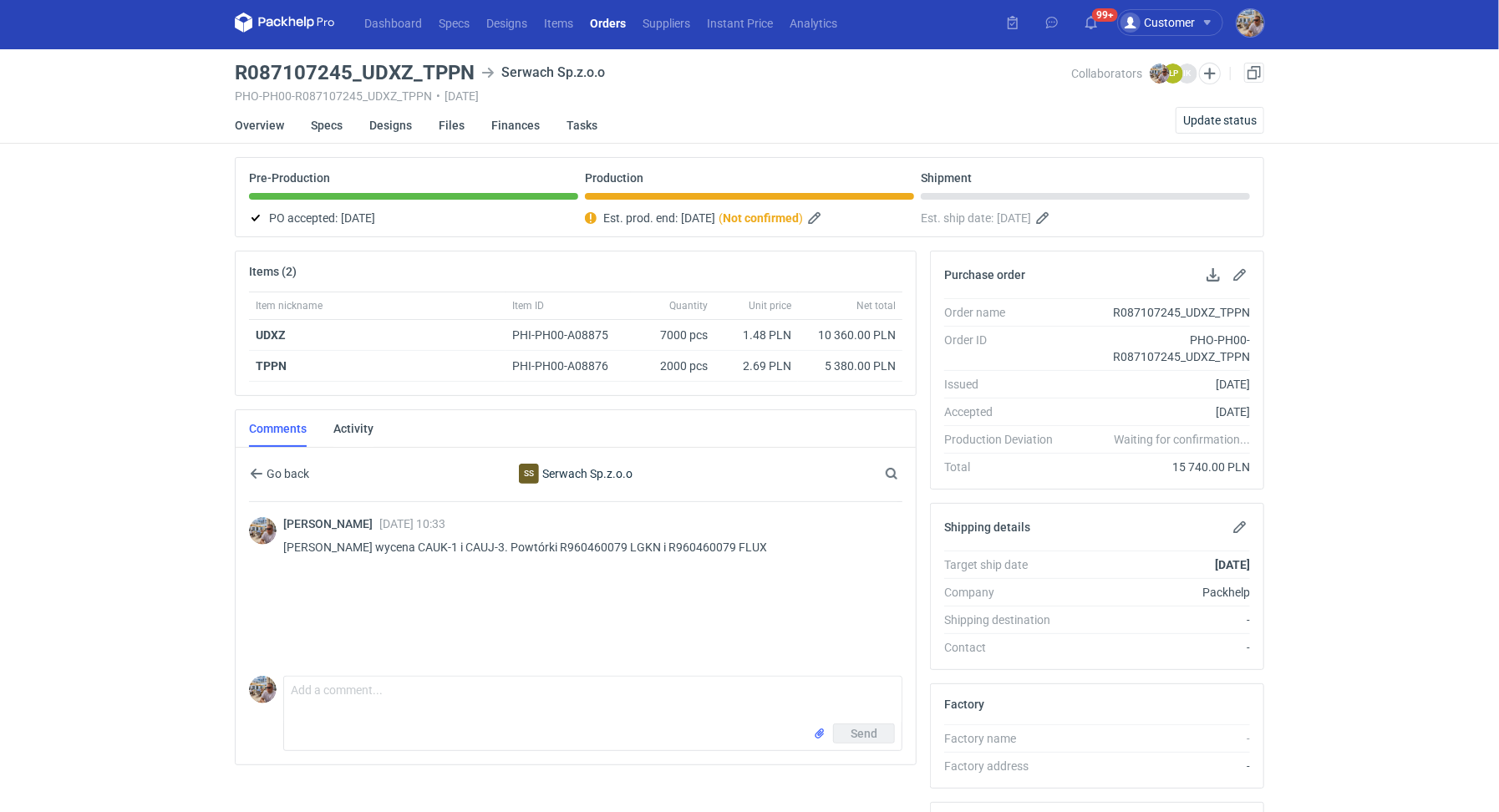
click at [450, 669] on div "Comment message Send" at bounding box center [576, 710] width 654 height 81
click at [446, 677] on textarea "Comment message" at bounding box center [593, 700] width 618 height 47
click at [424, 692] on textarea "Comment message" at bounding box center [593, 700] width 618 height 47
click at [381, 441] on div "Comments Activity" at bounding box center [575, 429] width 681 height 38
click at [365, 428] on link "Activity" at bounding box center [353, 429] width 40 height 37
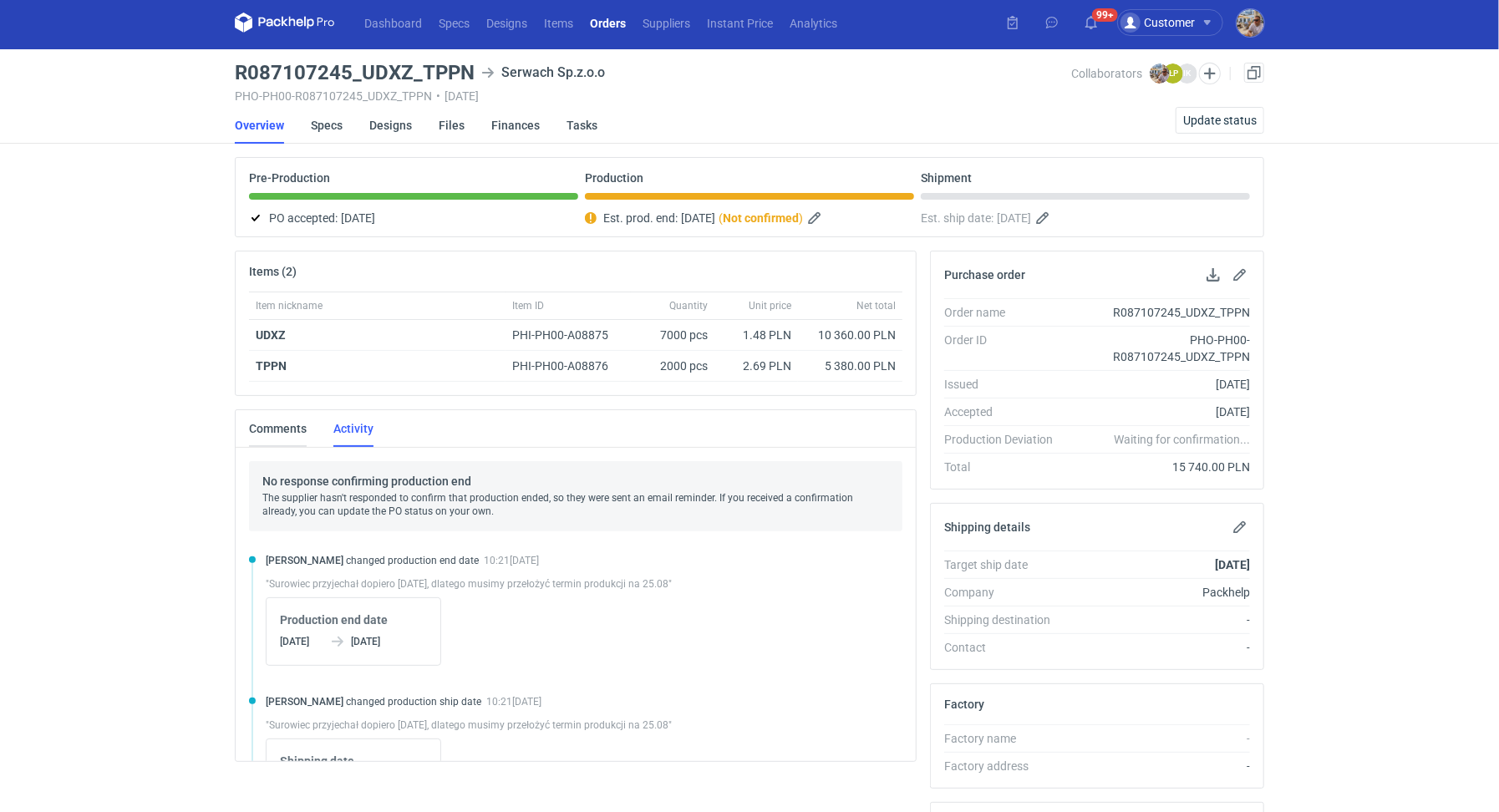
click at [281, 422] on link "Comments" at bounding box center [278, 429] width 57 height 37
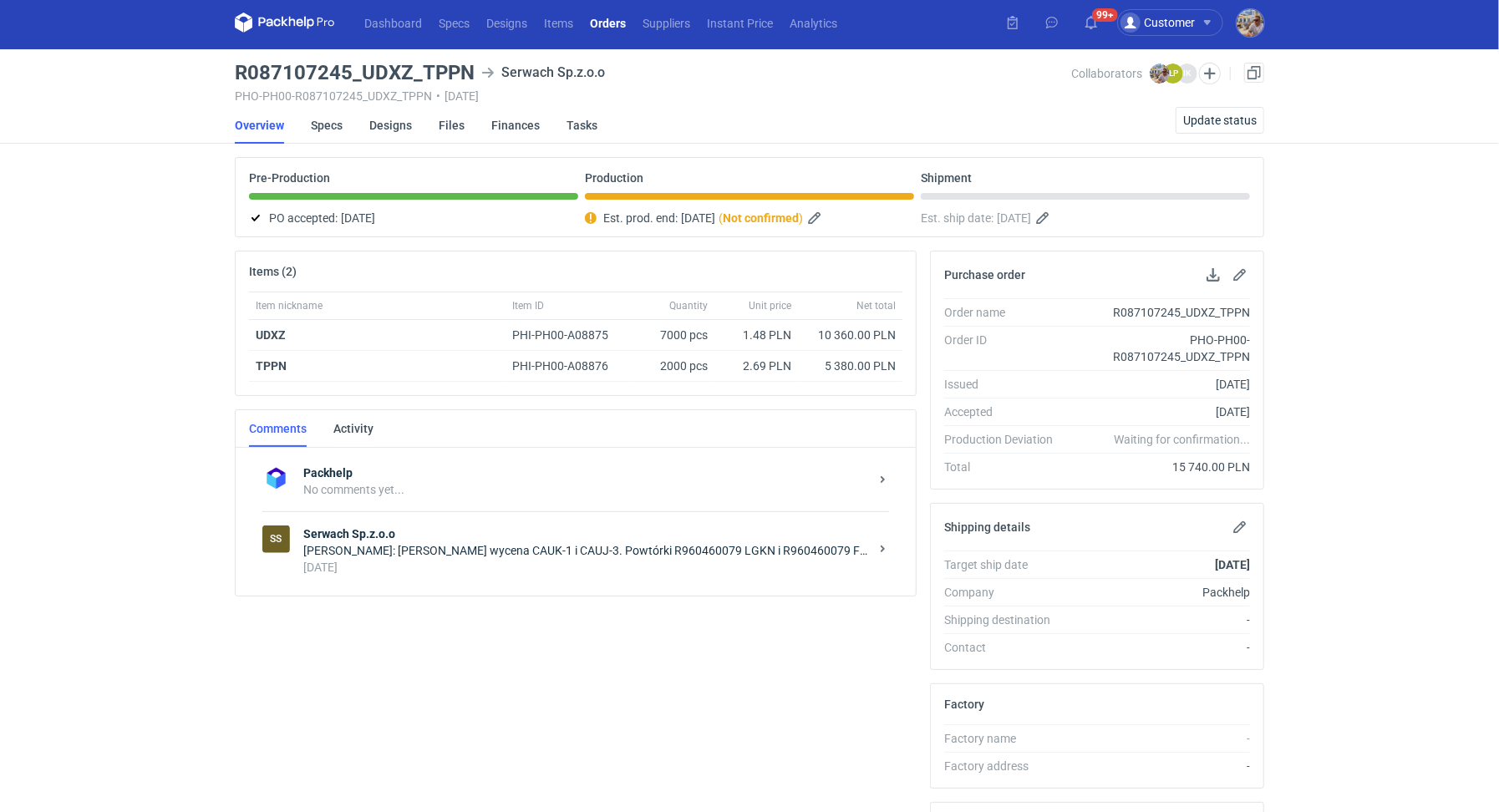
click at [433, 552] on div "Michał Palasek: Panie Łukaszu wycena CAUK-1 i CAUJ-3. Powtórki R960460079 LGKN …" at bounding box center [586, 551] width 566 height 17
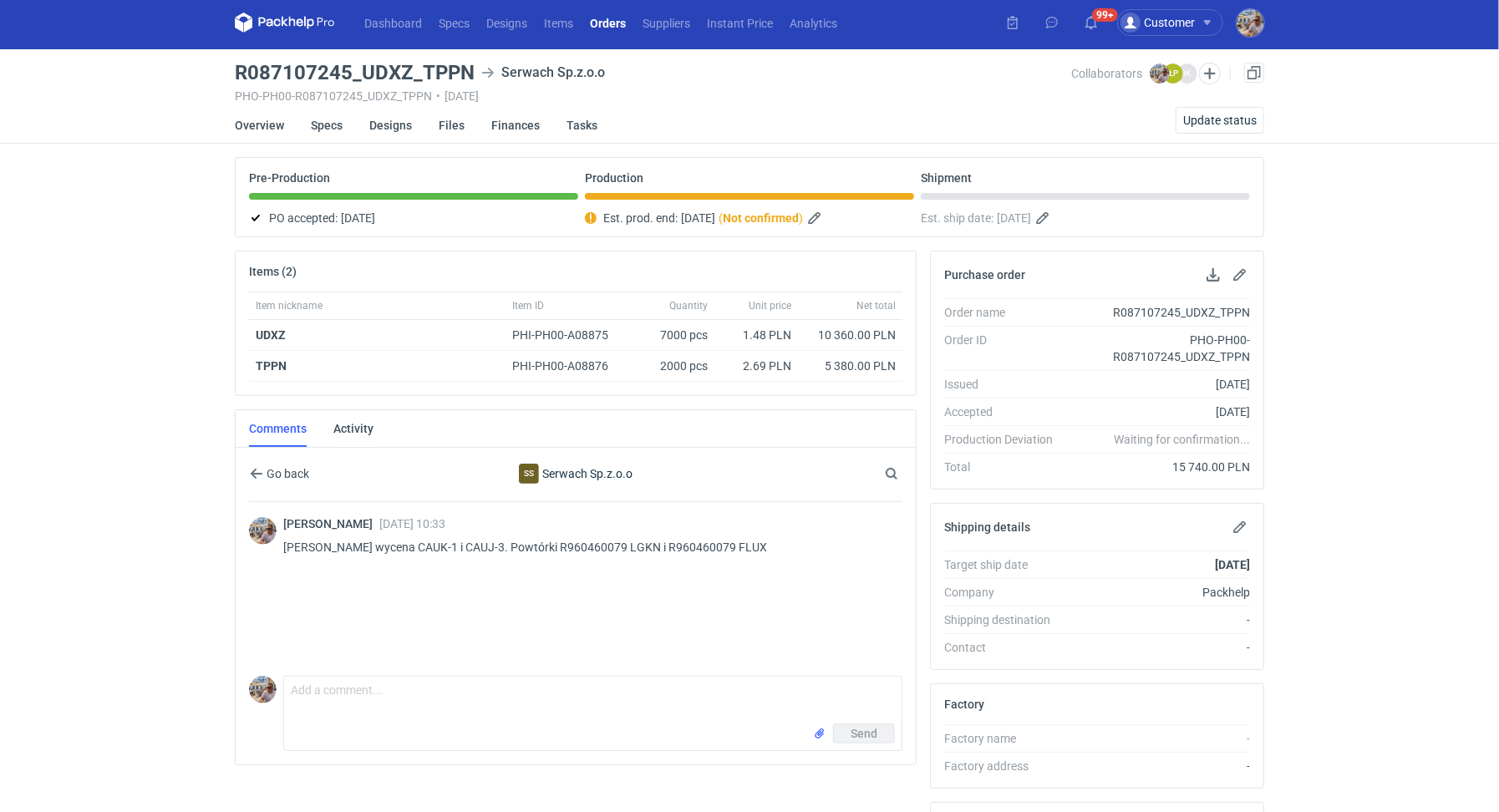
click at [520, 769] on div "Items (2) Item nickname Item ID Quantity Unit price Net total UDXZ PHI-PH00-A08…" at bounding box center [575, 652] width 695 height 802
click at [479, 714] on textarea "Comment message" at bounding box center [593, 700] width 618 height 47
type textarea "Panie Łukaszu czy tutaj produkcja będzie dzisiaj zgłoszona?"
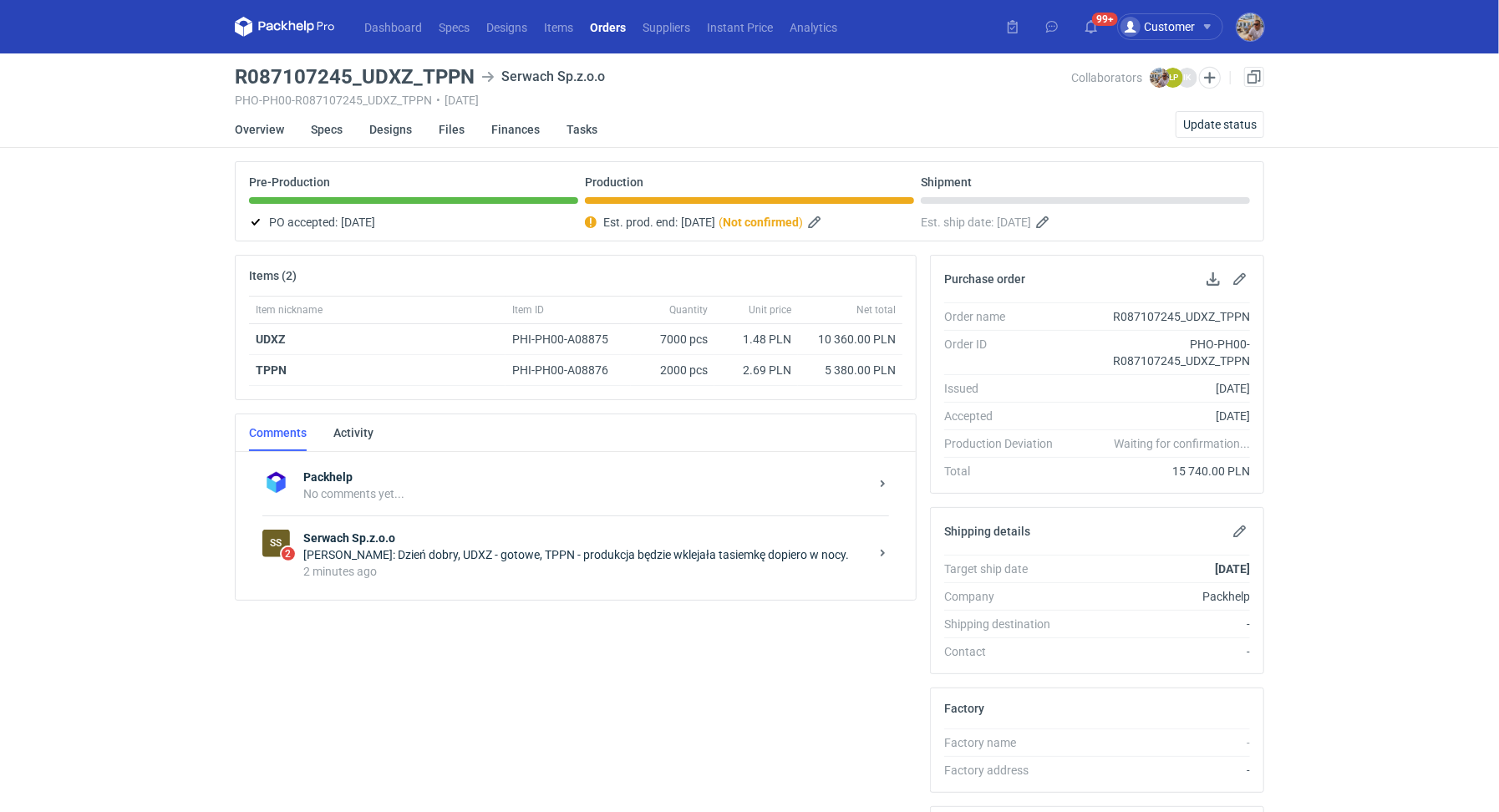
click at [431, 575] on div "2 minutes ago" at bounding box center [586, 571] width 566 height 17
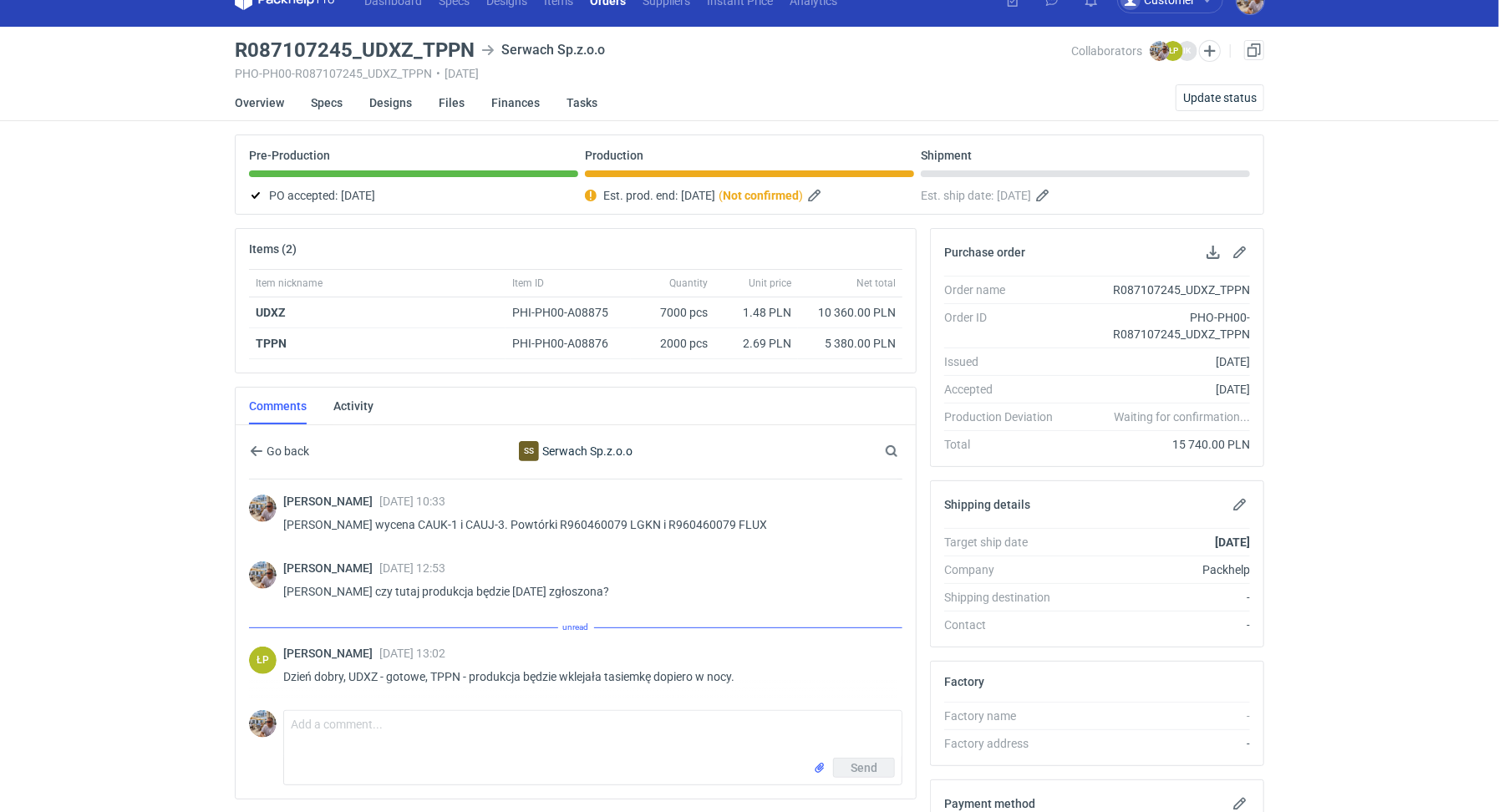
scroll to position [255, 0]
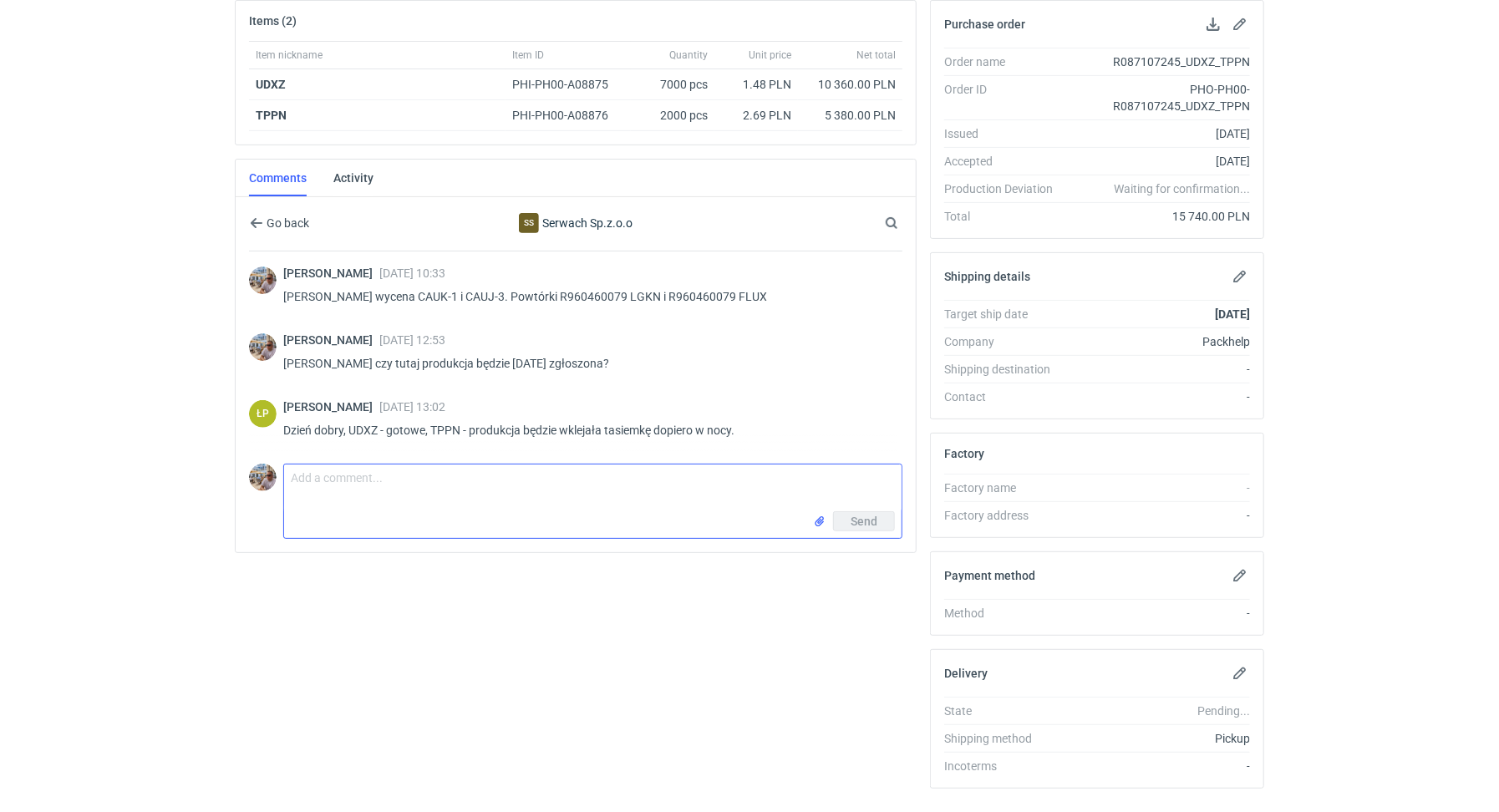
click at [461, 474] on textarea "Comment message" at bounding box center [593, 488] width 618 height 47
type textarea "Panie Łukaszu dopilnujmy żeby całość wyszła jutro"
